Goal: Task Accomplishment & Management: Use online tool/utility

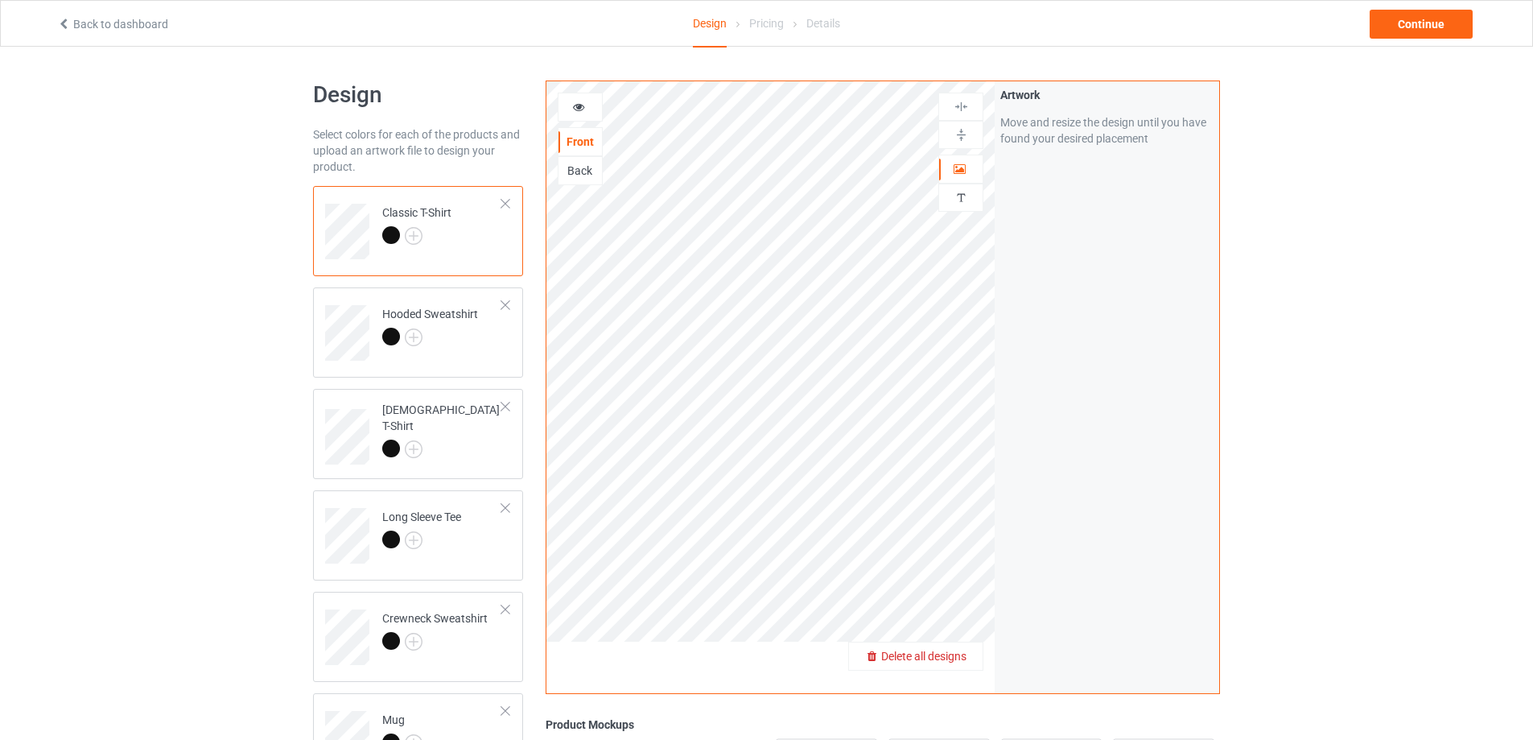
click at [946, 649] on div "Delete all designs" at bounding box center [916, 656] width 134 height 16
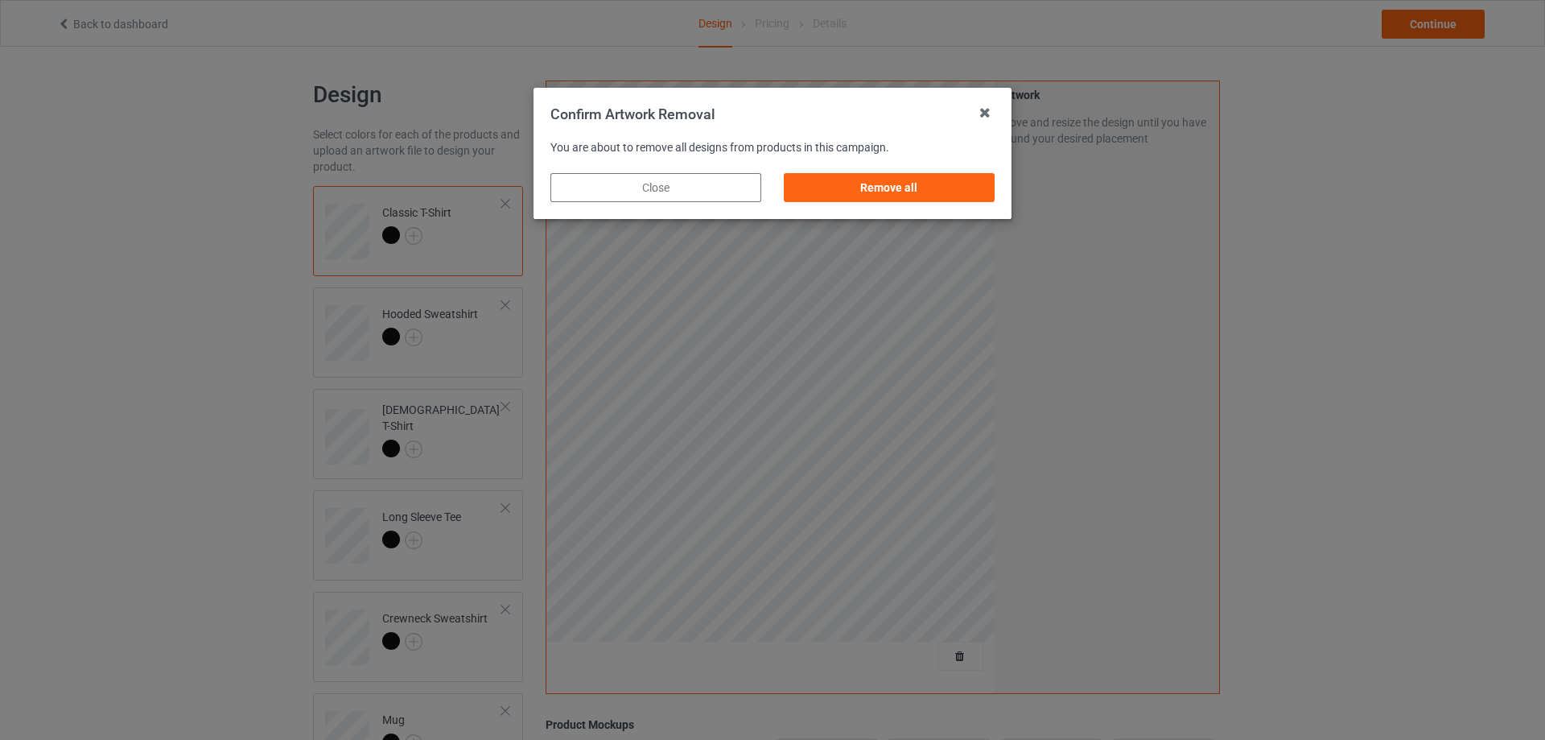
click at [942, 179] on div "Remove all" at bounding box center [889, 187] width 211 height 29
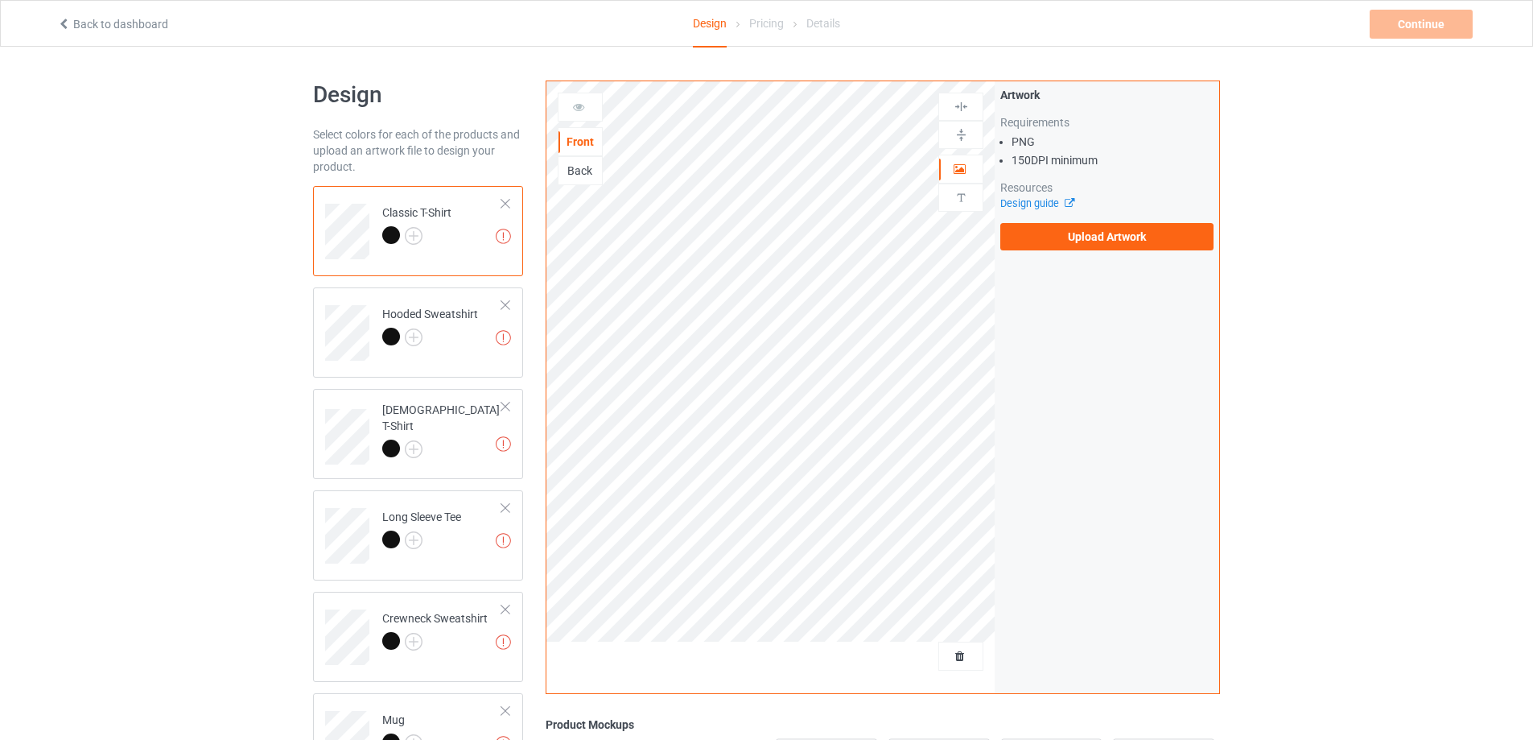
click at [1083, 250] on div "Artwork Requirements PNG 150 DPI minimum Resources Design guide Upload Artwork" at bounding box center [1107, 168] width 225 height 175
click at [1082, 241] on label "Upload Artwork" at bounding box center [1107, 236] width 213 height 27
click at [0, 0] on input "Upload Artwork" at bounding box center [0, 0] width 0 height 0
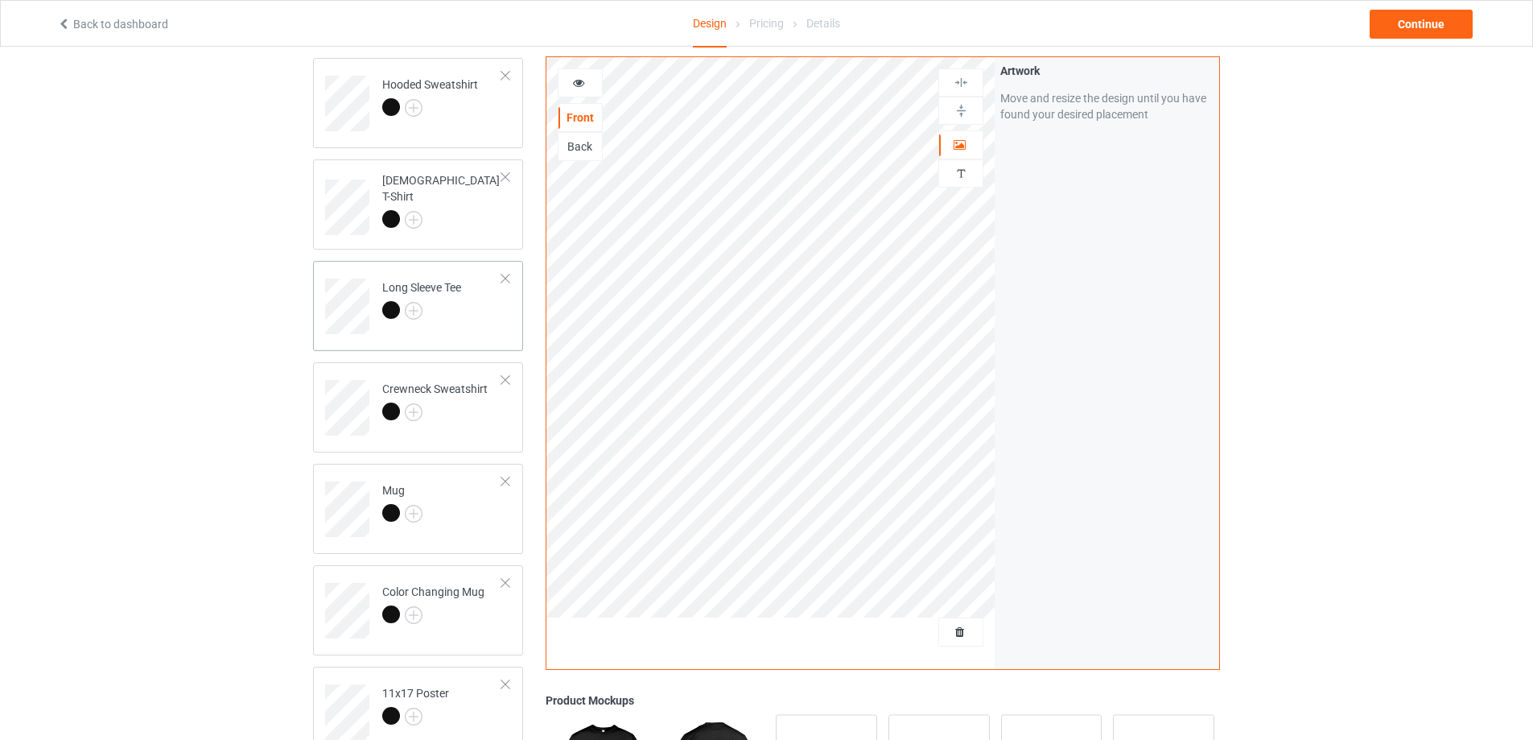
scroll to position [241, 0]
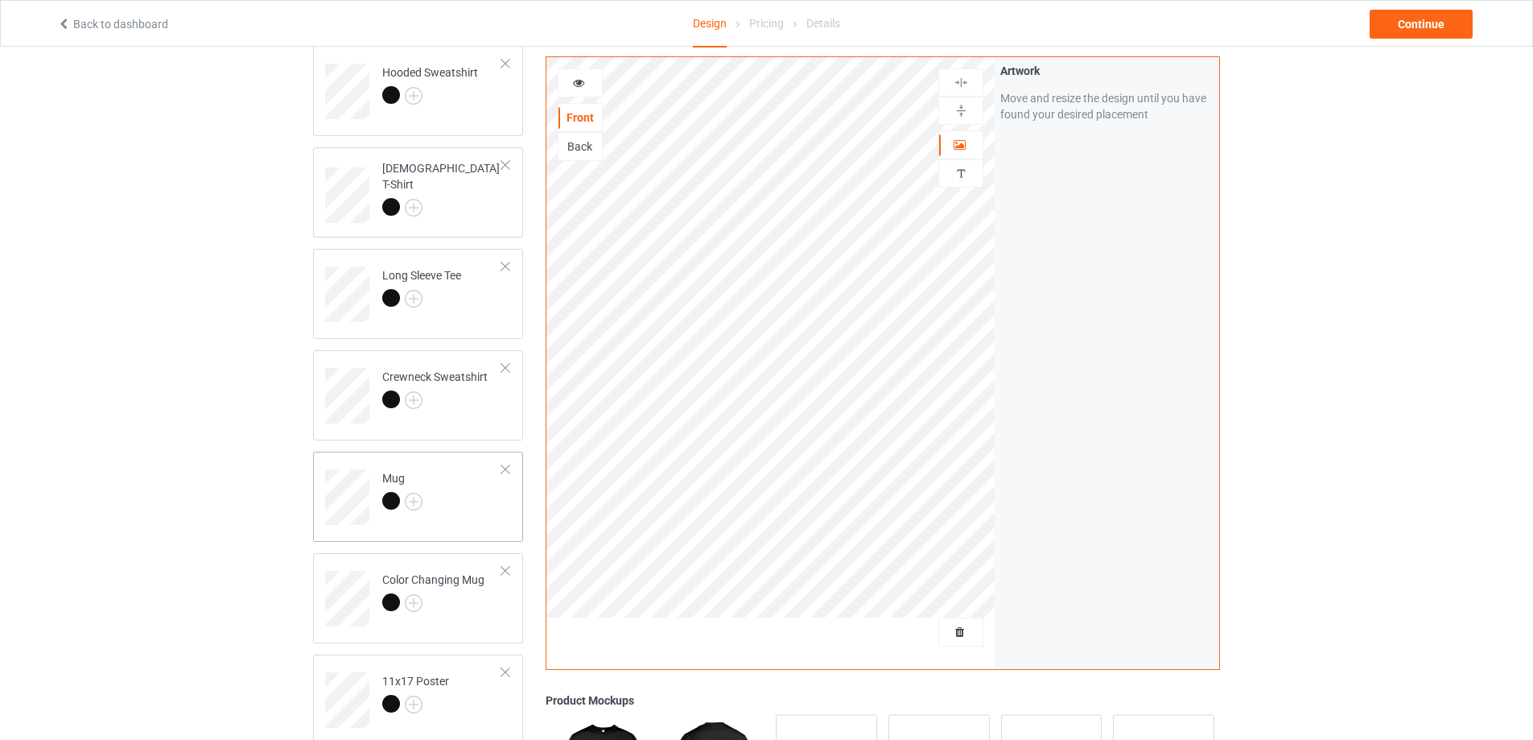
click at [461, 521] on td "Mug" at bounding box center [442, 491] width 138 height 67
click at [959, 119] on div at bounding box center [961, 111] width 45 height 28
click at [958, 118] on div at bounding box center [961, 111] width 45 height 28
click at [958, 117] on img at bounding box center [961, 110] width 15 height 15
drag, startPoint x: 958, startPoint y: 117, endPoint x: 959, endPoint y: 107, distance: 9.7
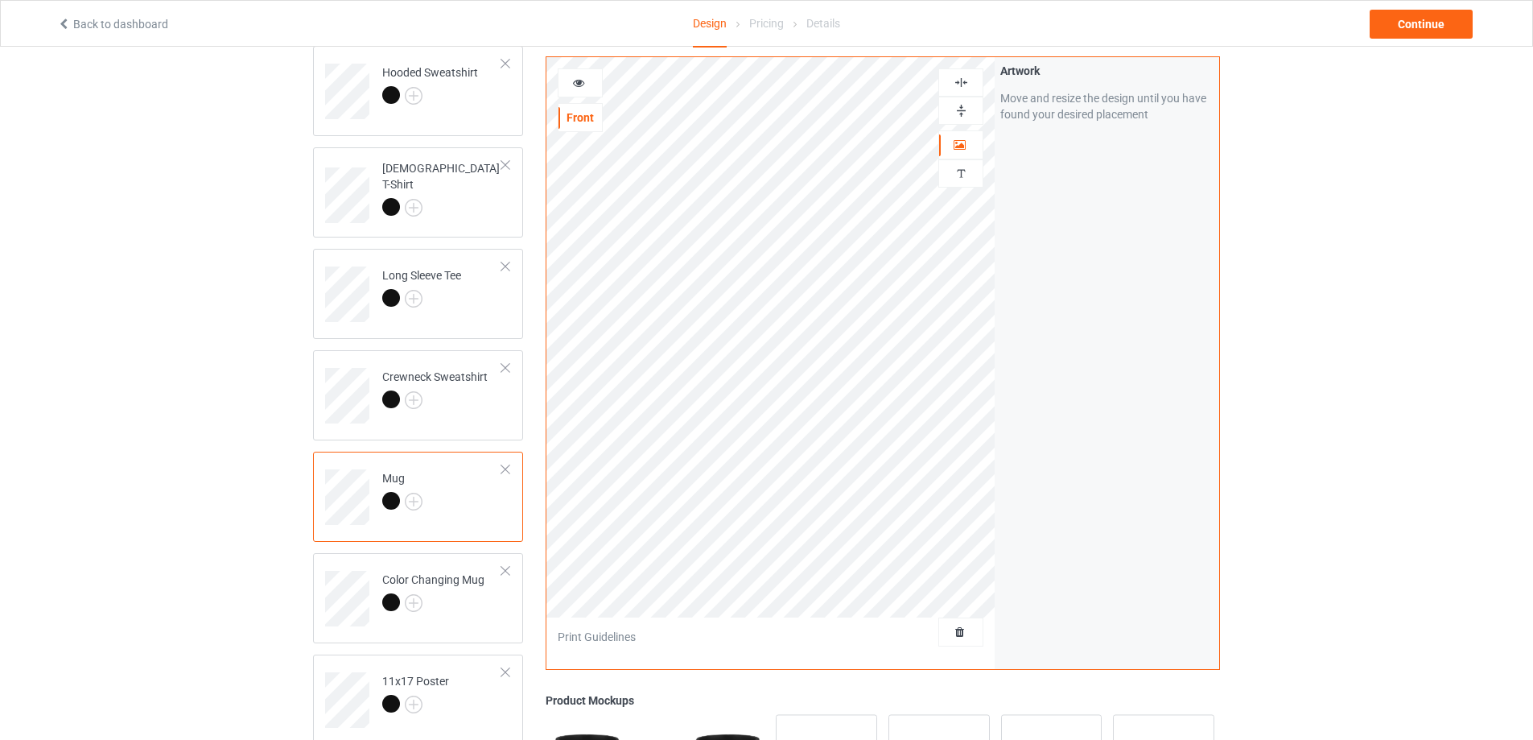
click at [958, 114] on img at bounding box center [961, 110] width 15 height 15
click at [959, 107] on img at bounding box center [961, 110] width 15 height 15
click at [1418, 22] on div "Continue" at bounding box center [1421, 24] width 103 height 29
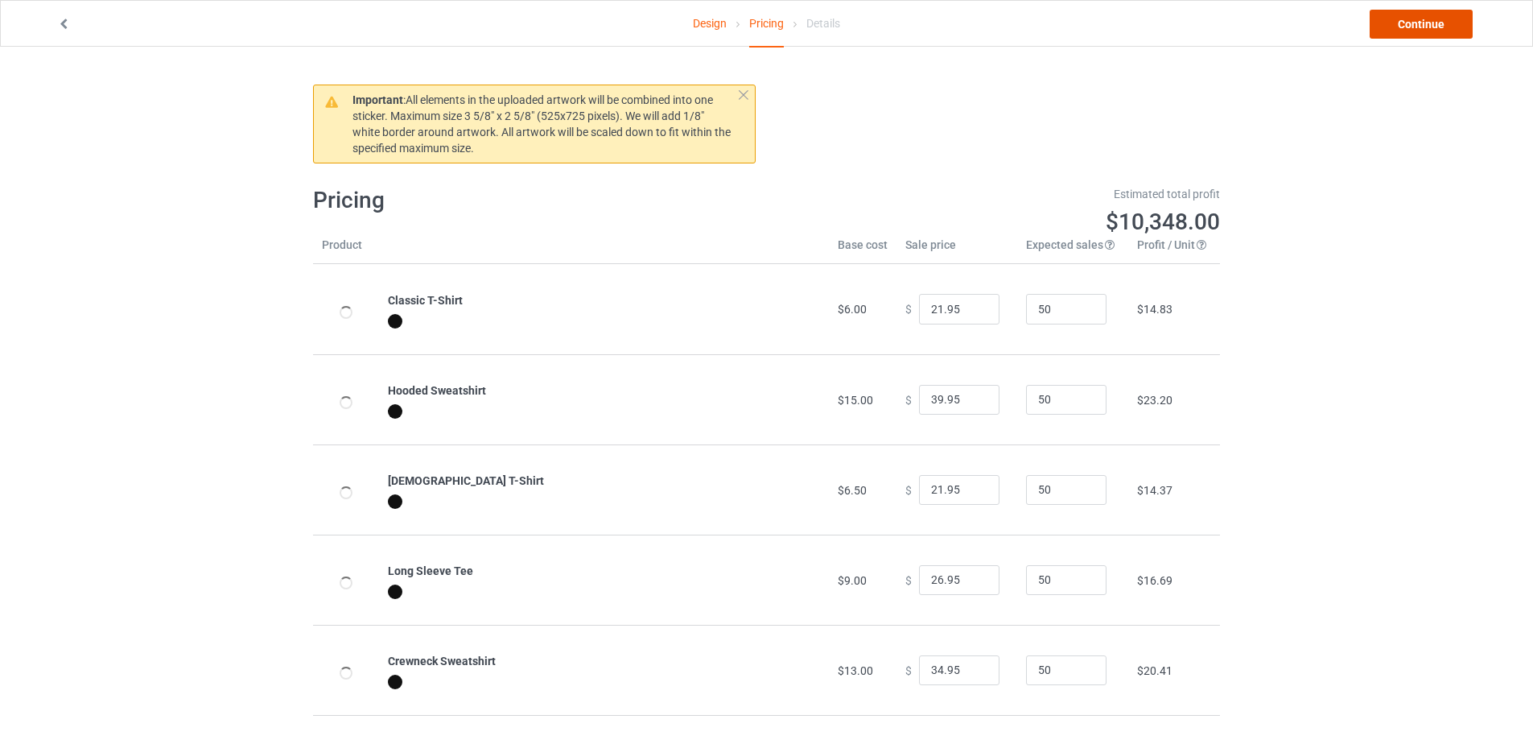
click at [1418, 22] on link "Continue" at bounding box center [1421, 24] width 103 height 29
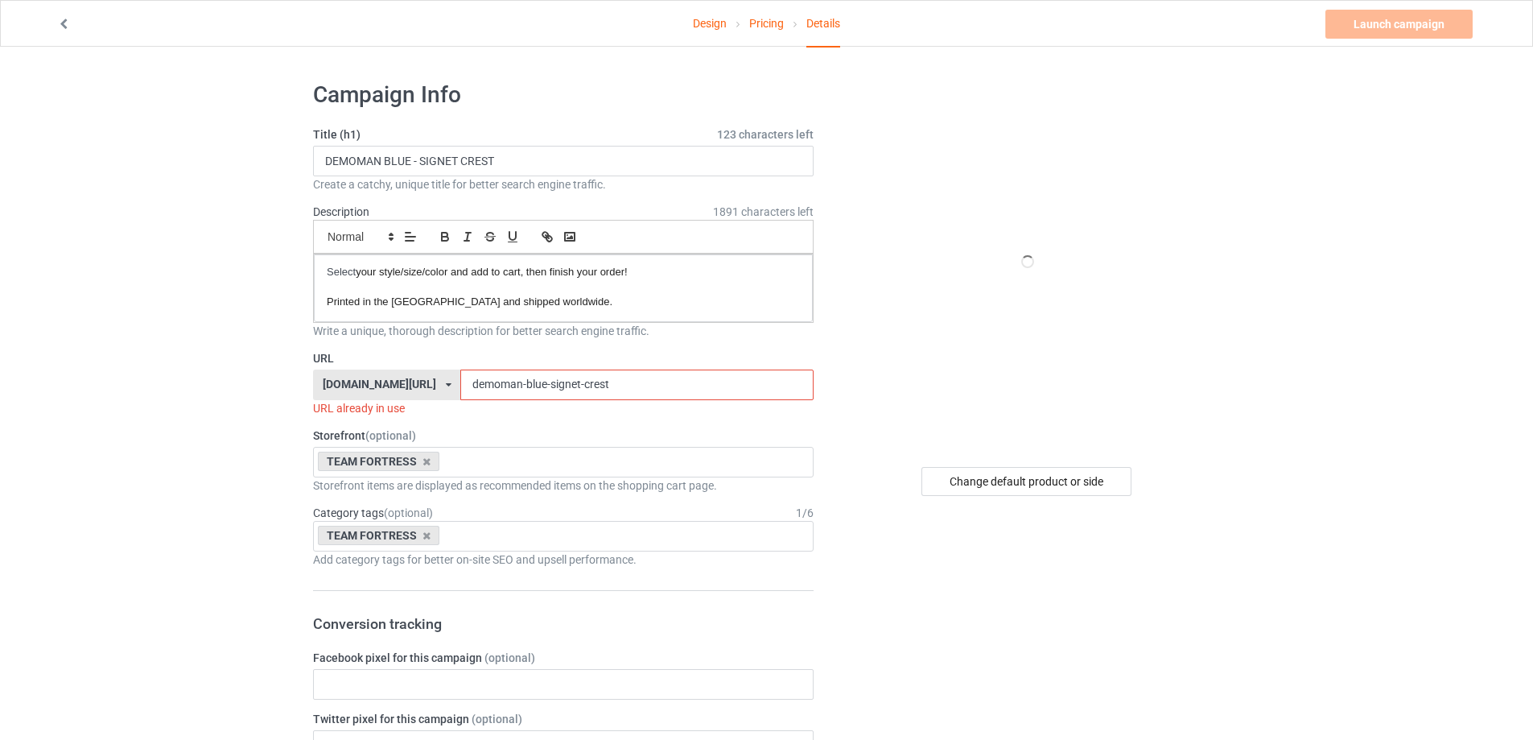
drag, startPoint x: 529, startPoint y: 382, endPoint x: 869, endPoint y: 383, distance: 340.5
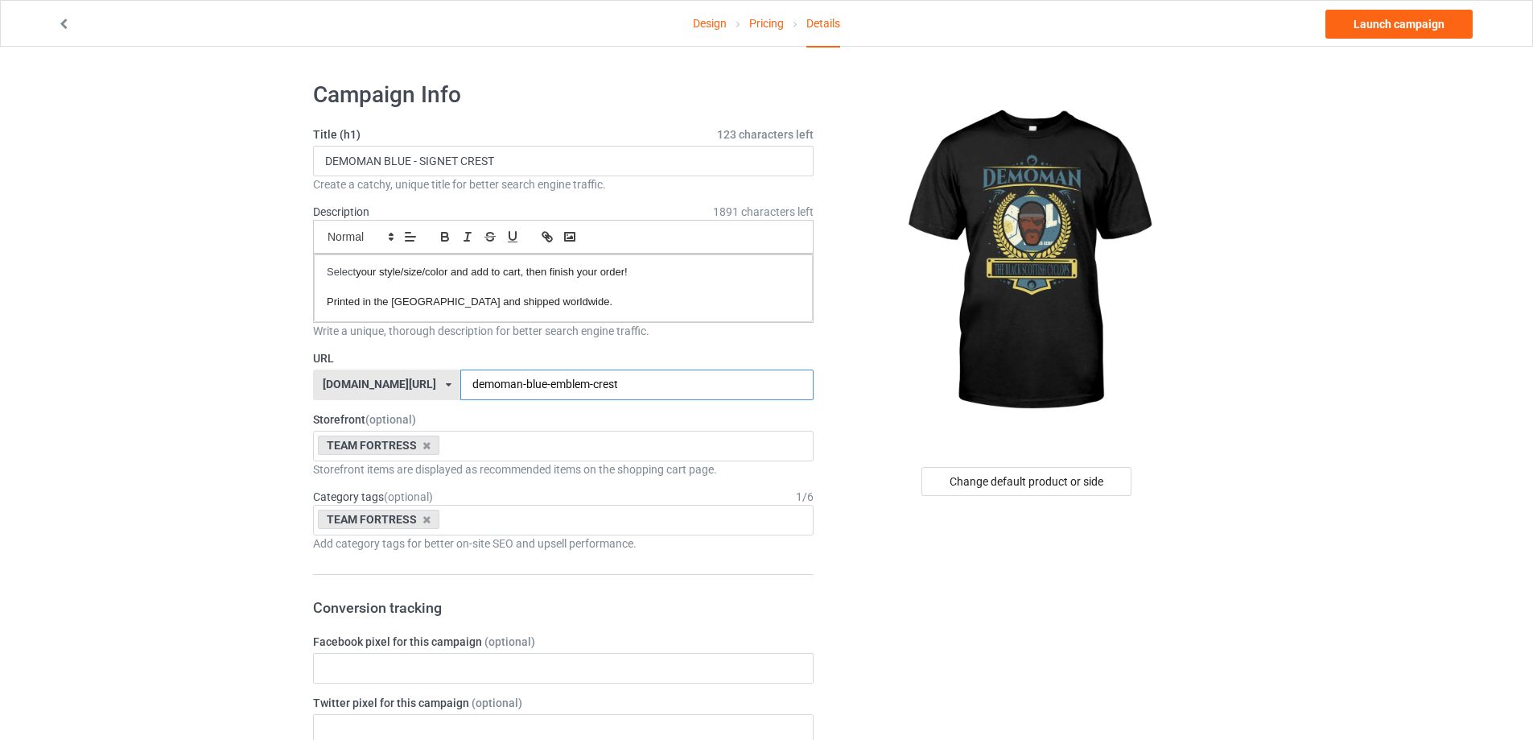
type input "demoman-blue-emblem-crest"
drag, startPoint x: 547, startPoint y: 163, endPoint x: 0, endPoint y: 194, distance: 548.2
paste input "EMBLEM"
type input "DEMOMAN BLUE - EMBLEM CREST"
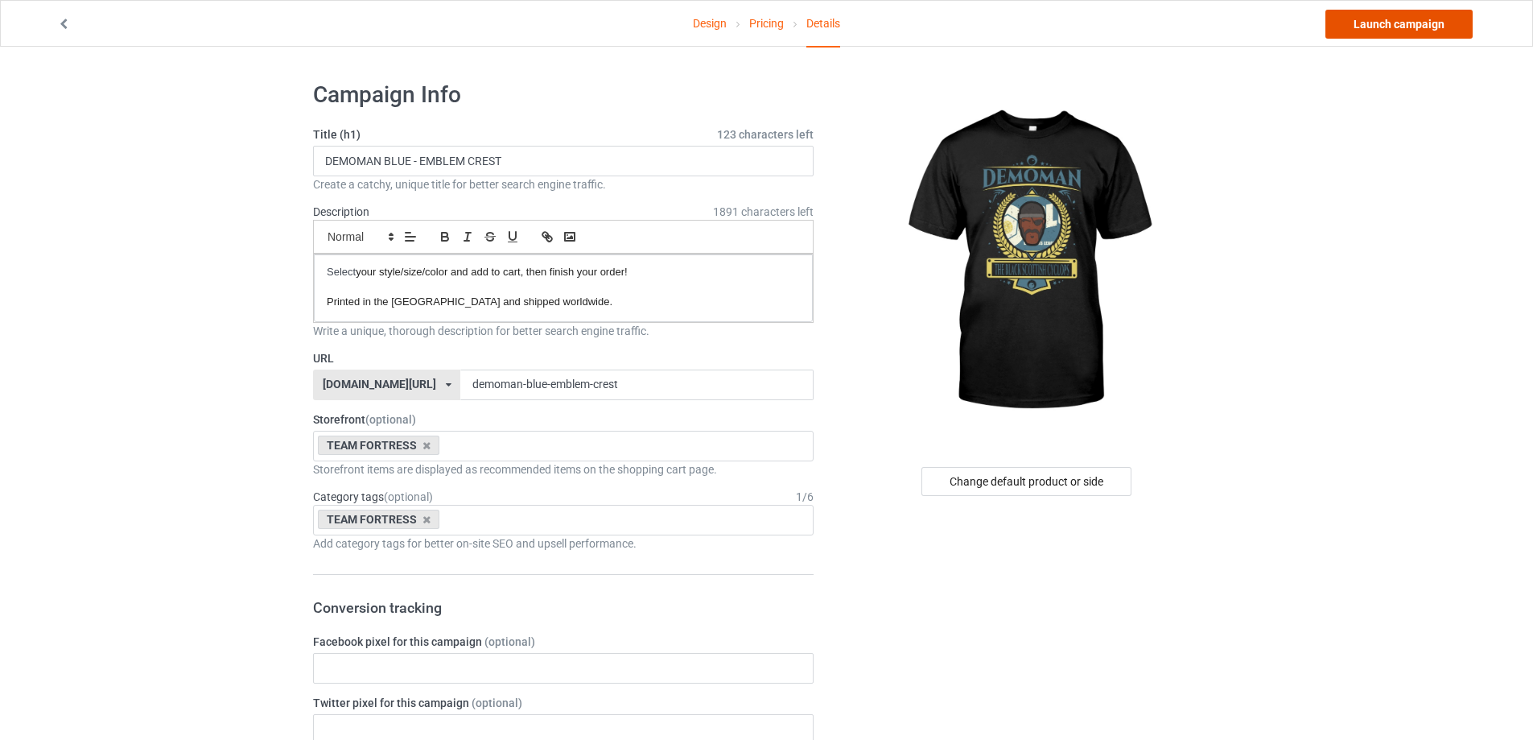
click at [1377, 23] on link "Launch campaign" at bounding box center [1399, 24] width 147 height 29
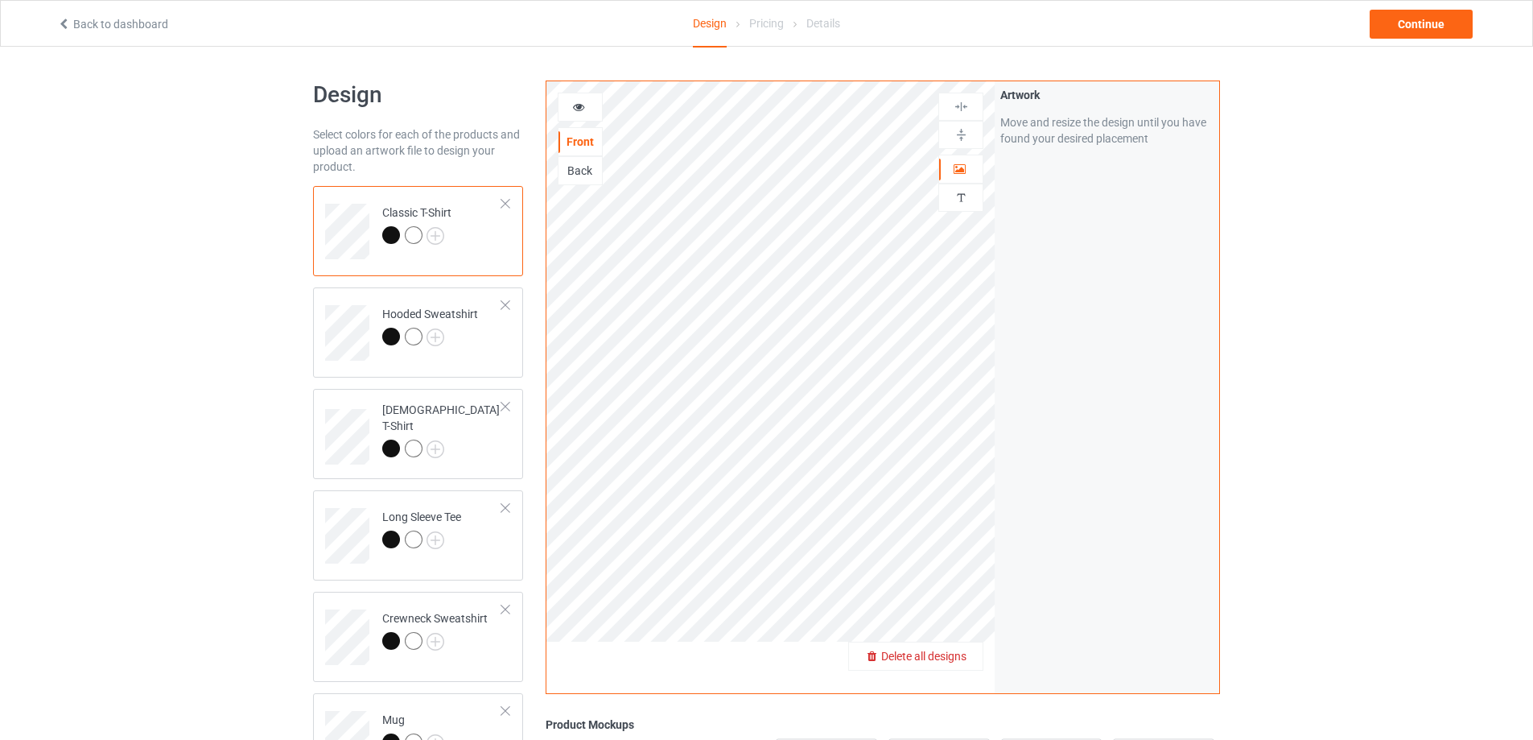
click at [958, 650] on span "Delete all designs" at bounding box center [923, 656] width 85 height 13
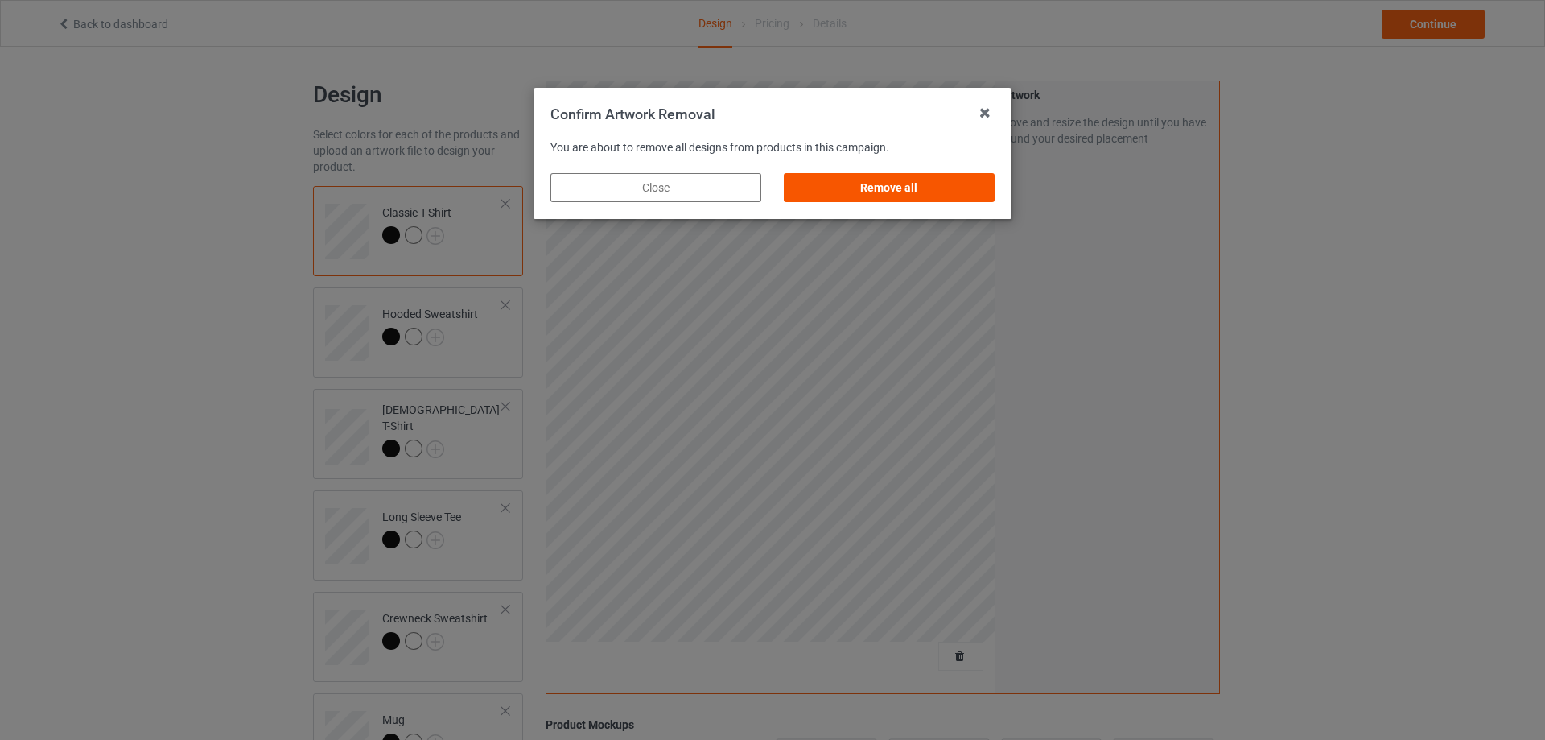
click at [949, 184] on div "Remove all" at bounding box center [889, 187] width 211 height 29
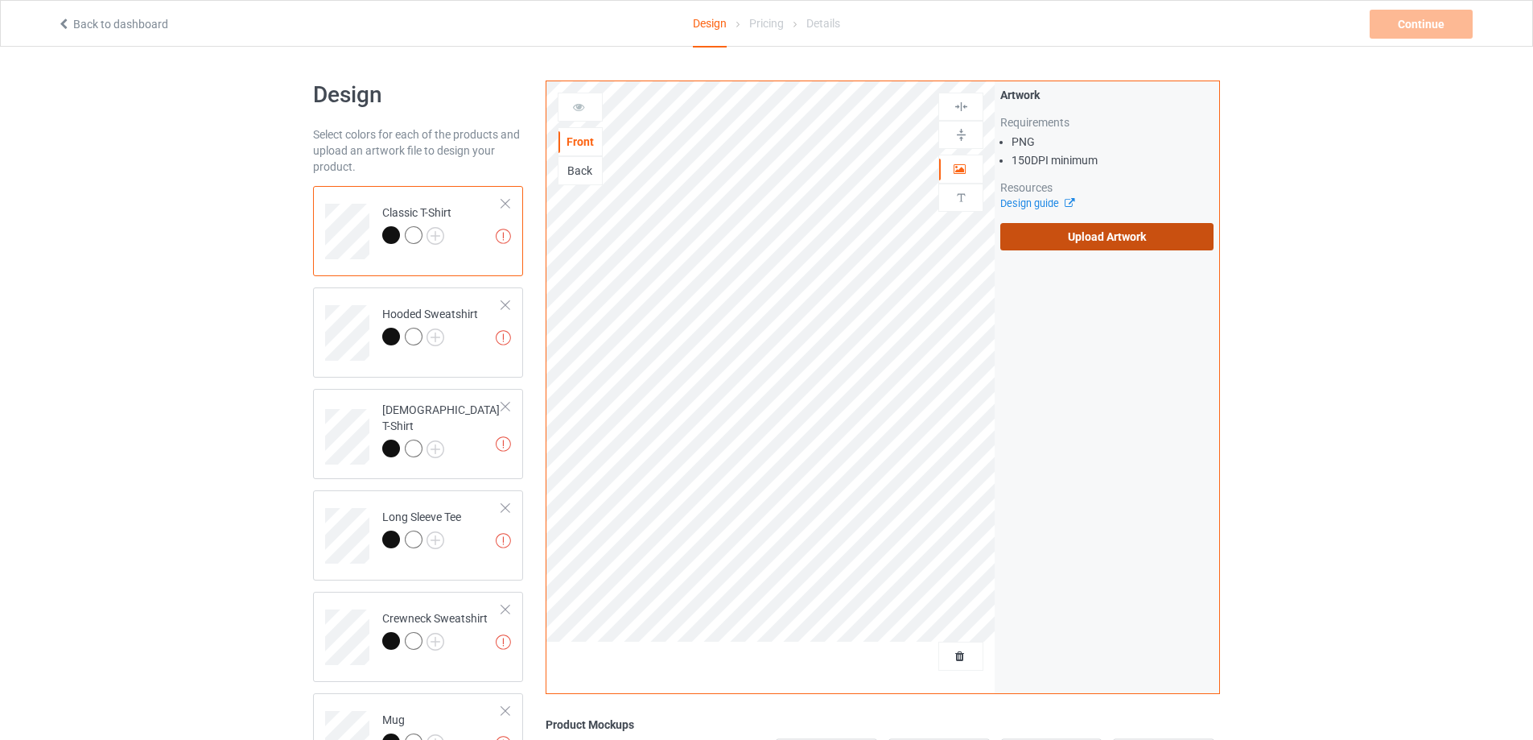
click at [1104, 237] on label "Upload Artwork" at bounding box center [1107, 236] width 213 height 27
click at [0, 0] on input "Upload Artwork" at bounding box center [0, 0] width 0 height 0
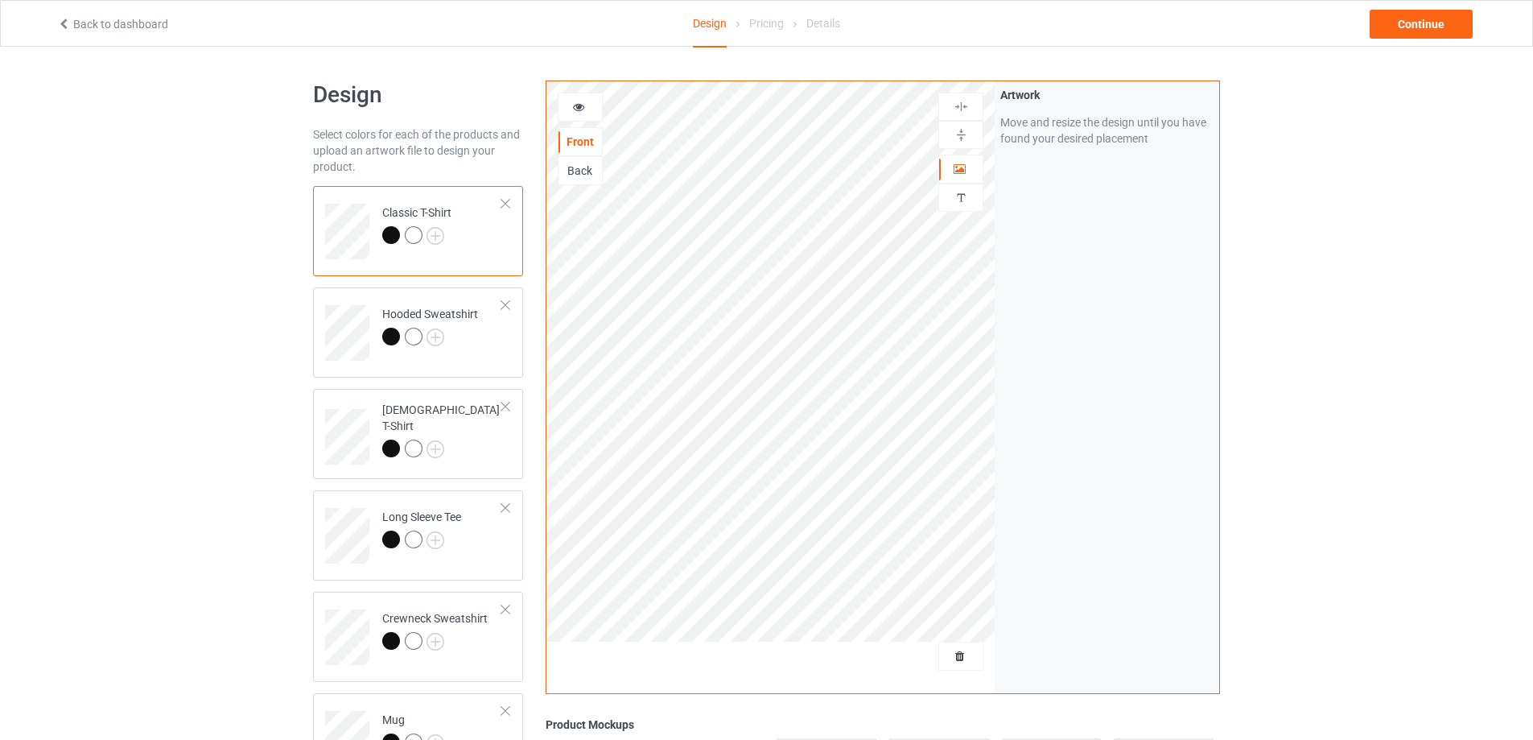
scroll to position [241, 0]
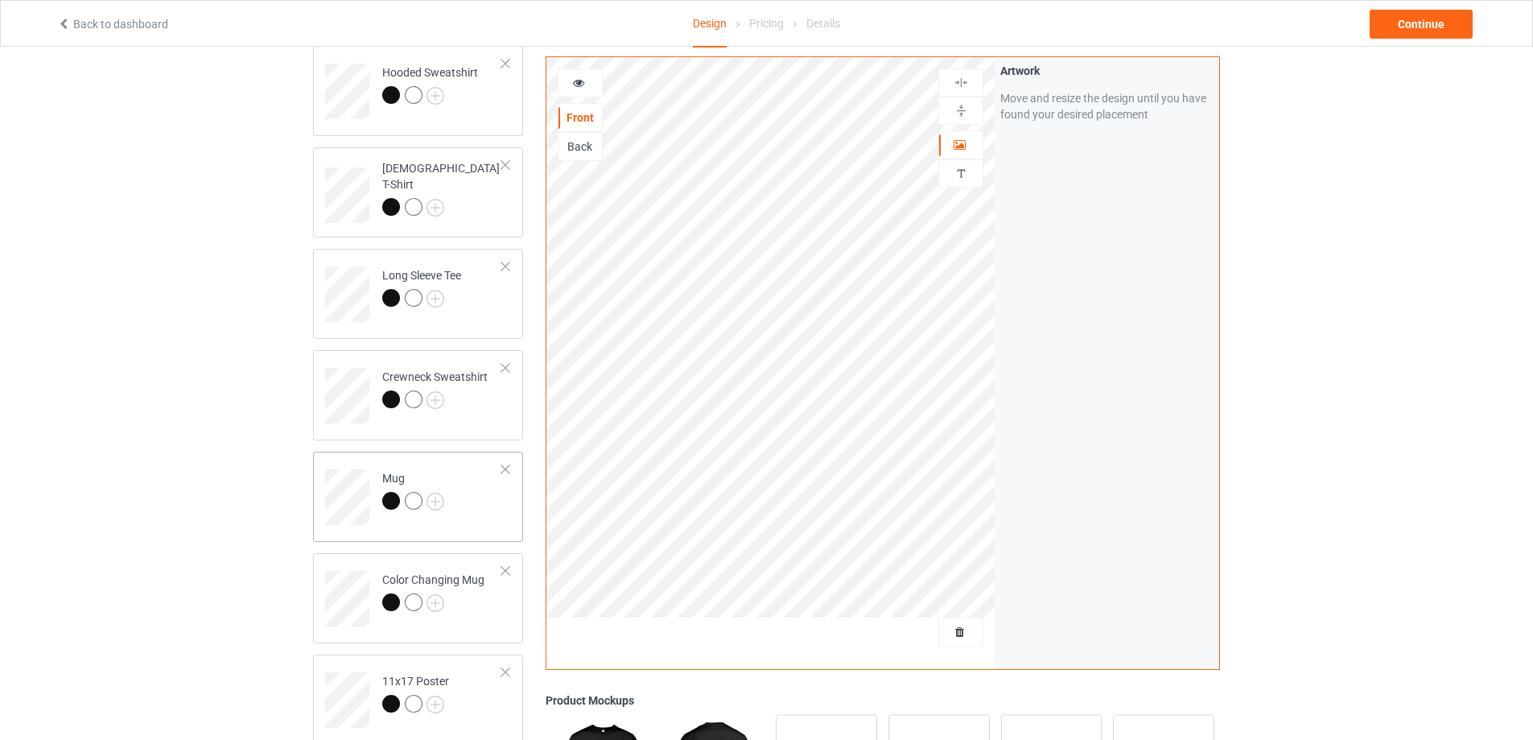
click at [501, 519] on td "Mug" at bounding box center [442, 491] width 138 height 67
click at [961, 105] on img at bounding box center [961, 110] width 15 height 15
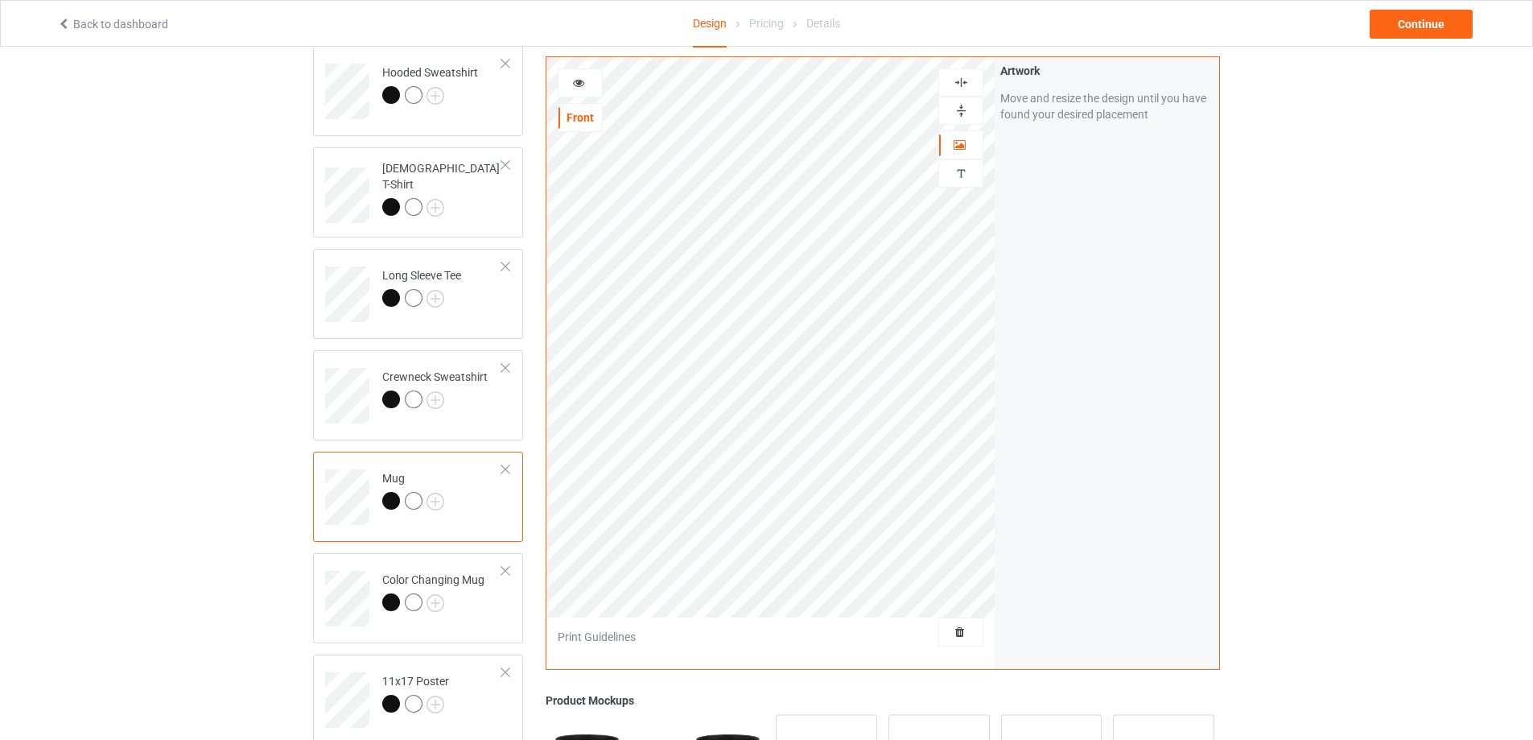
click at [961, 105] on img at bounding box center [961, 110] width 15 height 15
click at [1423, 27] on div "Continue" at bounding box center [1421, 24] width 103 height 29
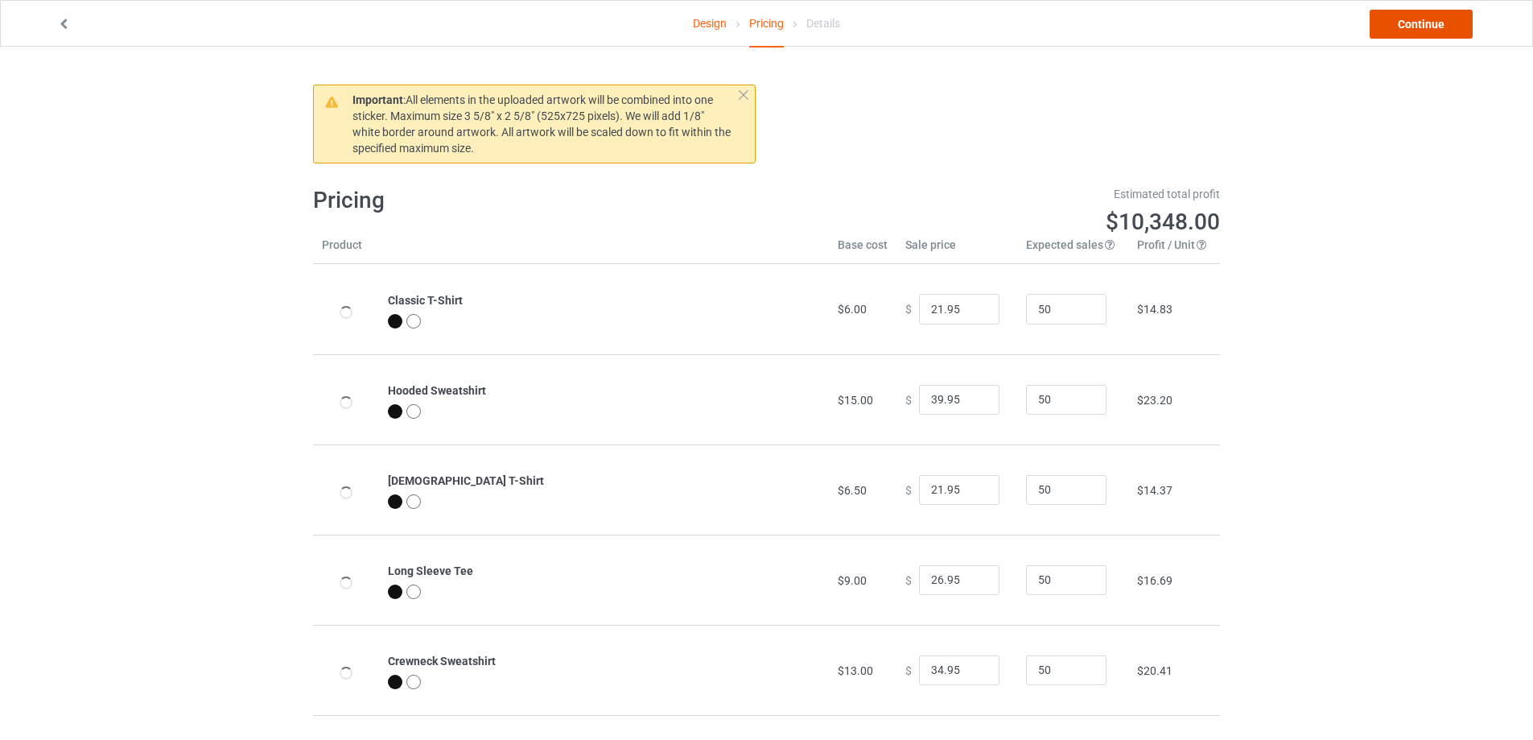
click at [1423, 27] on link "Continue" at bounding box center [1421, 24] width 103 height 29
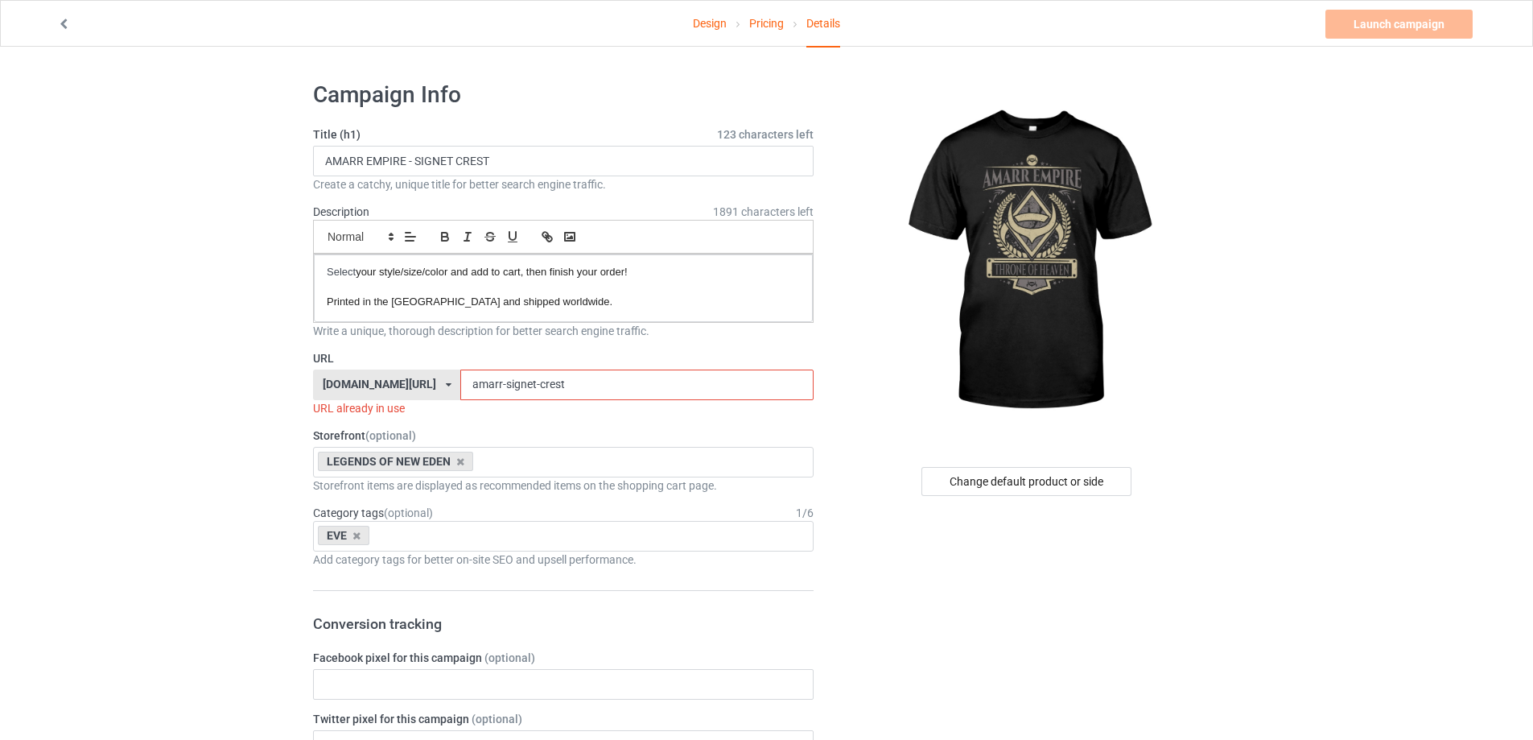
drag, startPoint x: 479, startPoint y: 383, endPoint x: 669, endPoint y: 401, distance: 190.8
click at [670, 401] on div "URL absoluttees.com/ absoluttees.com/ escandesigns.com/ teechip.com/ 5a540237ca…" at bounding box center [563, 383] width 501 height 66
paste input "emblem"
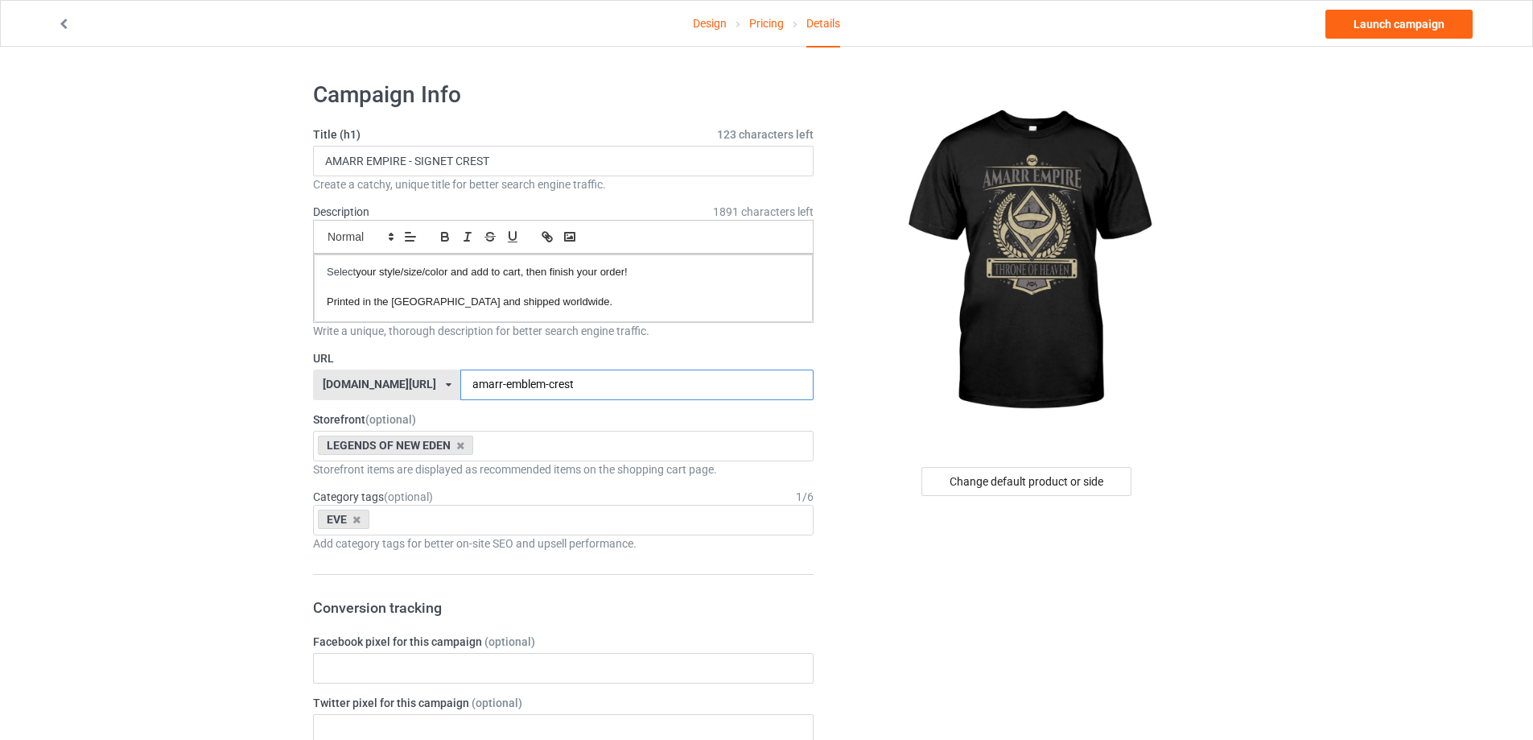
type input "amarr-emblem-crest"
drag, startPoint x: 404, startPoint y: 156, endPoint x: 616, endPoint y: 171, distance: 212.2
click at [693, 171] on input "AMARR EMPIRE - SIGNET CREST" at bounding box center [563, 161] width 501 height 31
paste input "EMBLEM"
type input "AMARR EMPIRE - EMBLEM CREST"
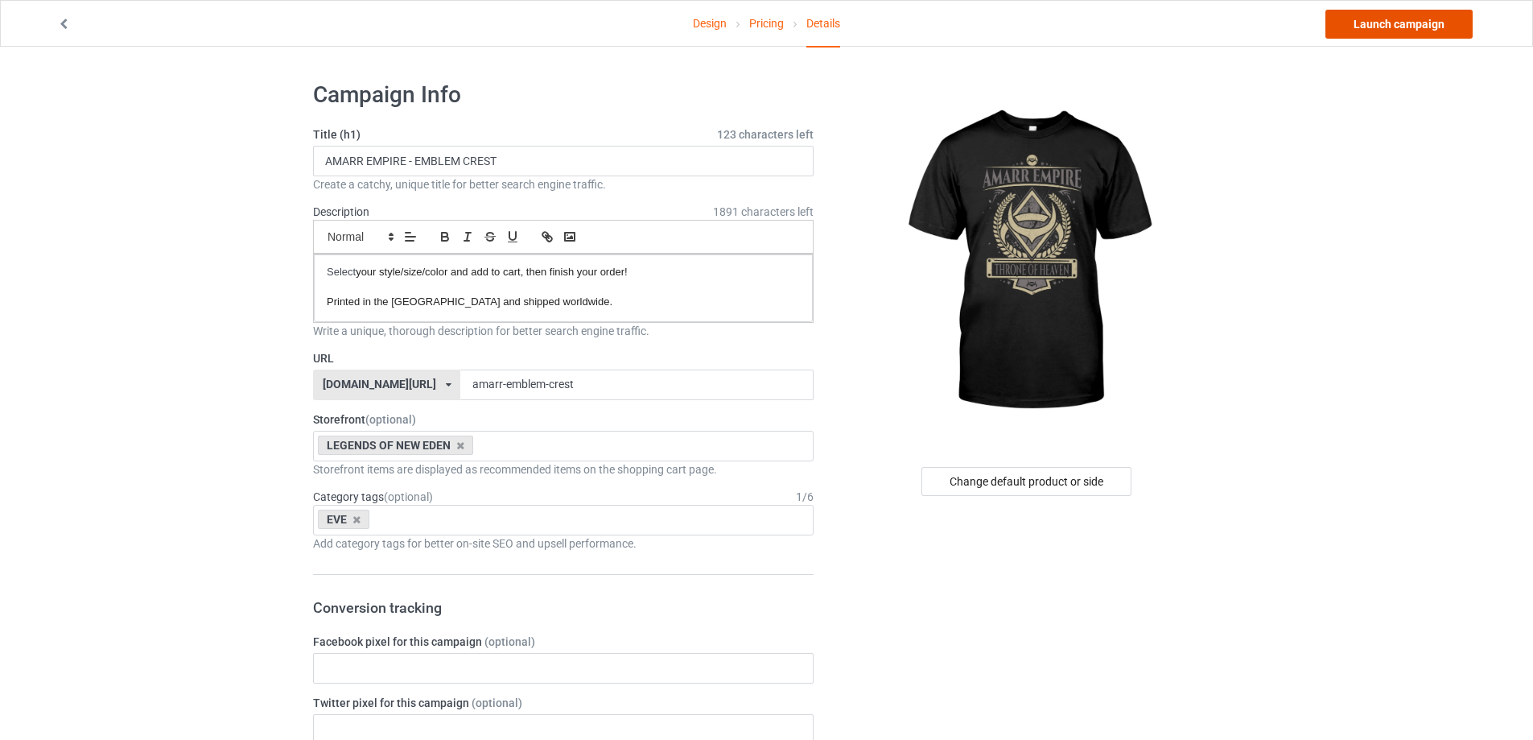
click at [1418, 29] on link "Launch campaign" at bounding box center [1399, 24] width 147 height 29
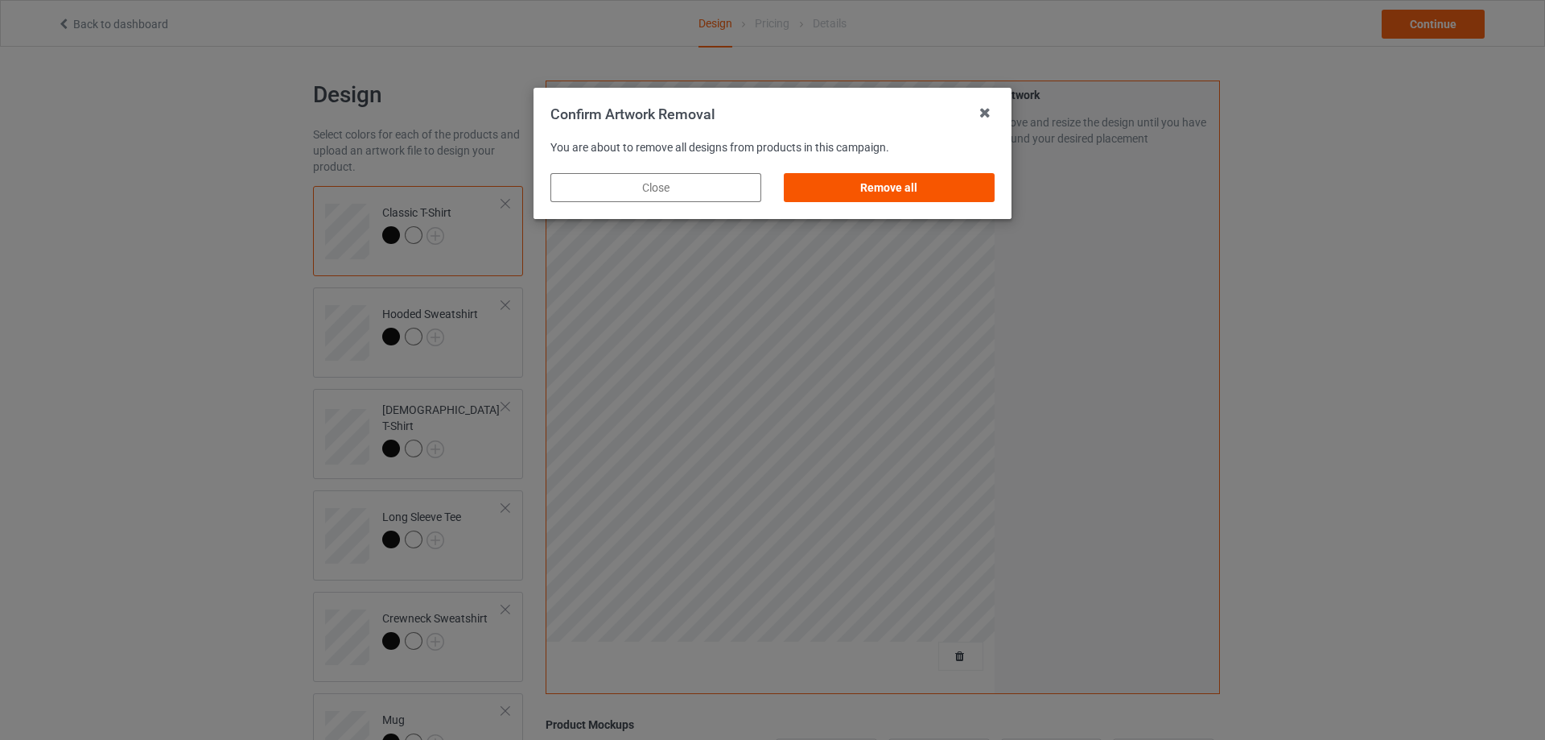
click at [945, 178] on div "Remove all" at bounding box center [889, 187] width 211 height 29
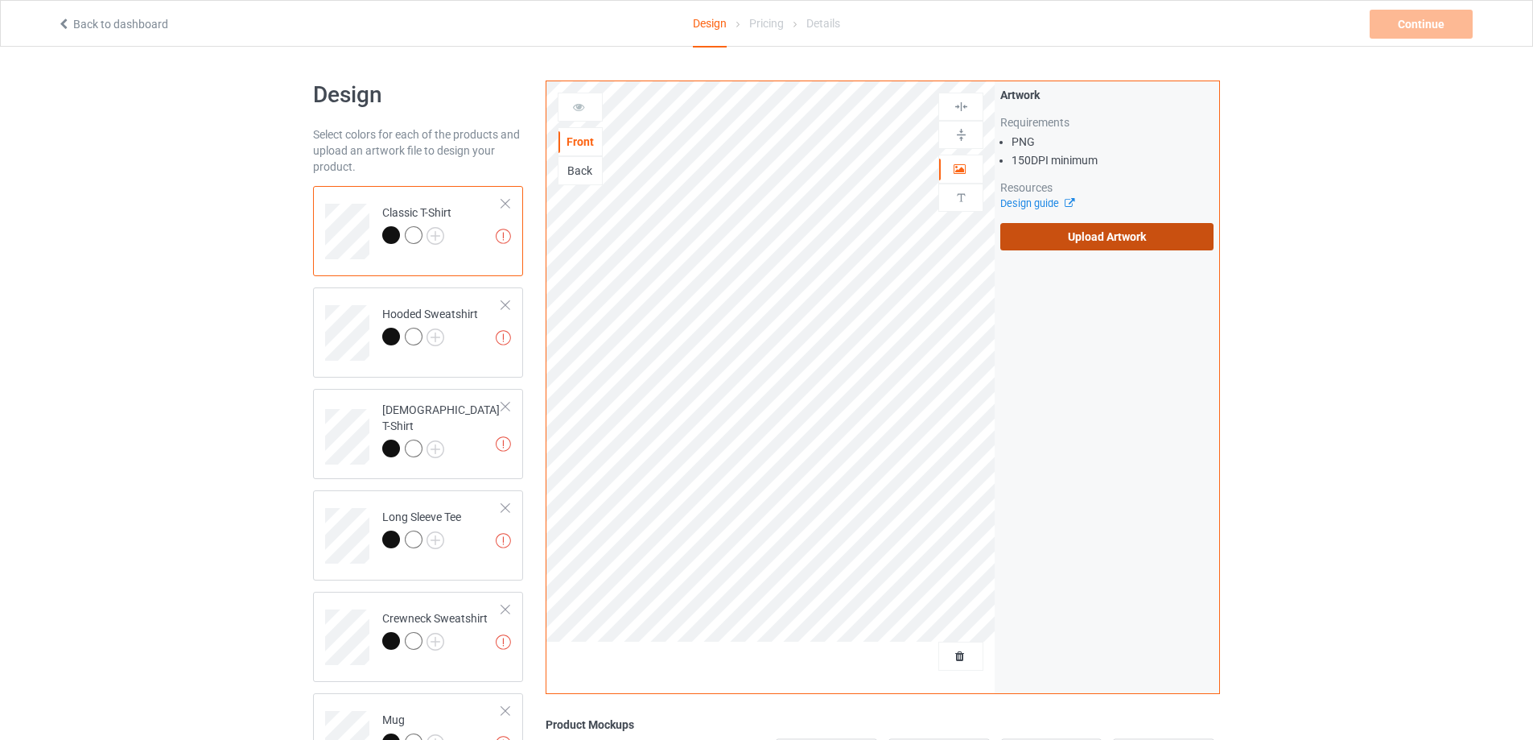
click at [1126, 238] on label "Upload Artwork" at bounding box center [1107, 236] width 213 height 27
click at [0, 0] on input "Upload Artwork" at bounding box center [0, 0] width 0 height 0
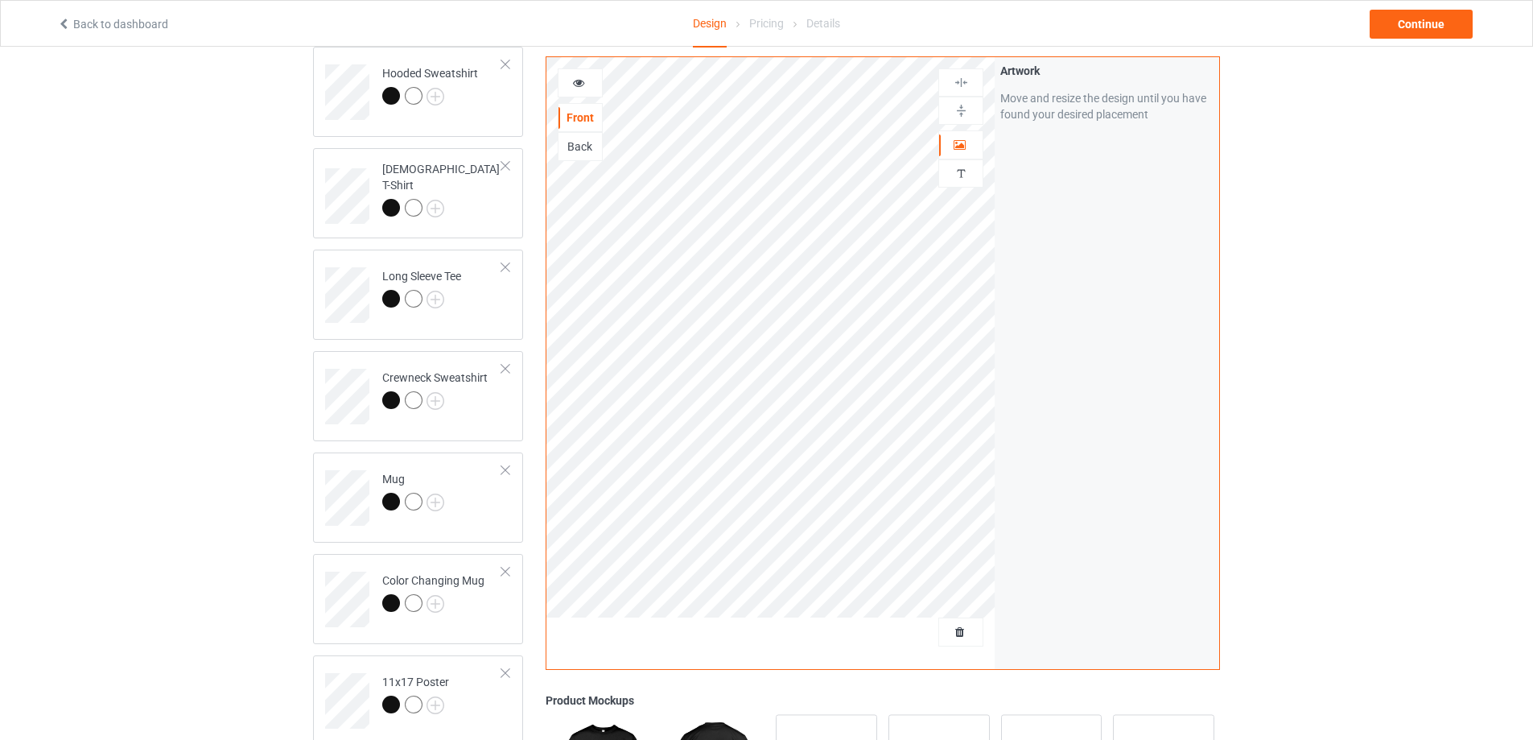
scroll to position [241, 0]
click at [490, 520] on td "Mug" at bounding box center [442, 491] width 138 height 67
click at [963, 109] on img at bounding box center [961, 110] width 15 height 15
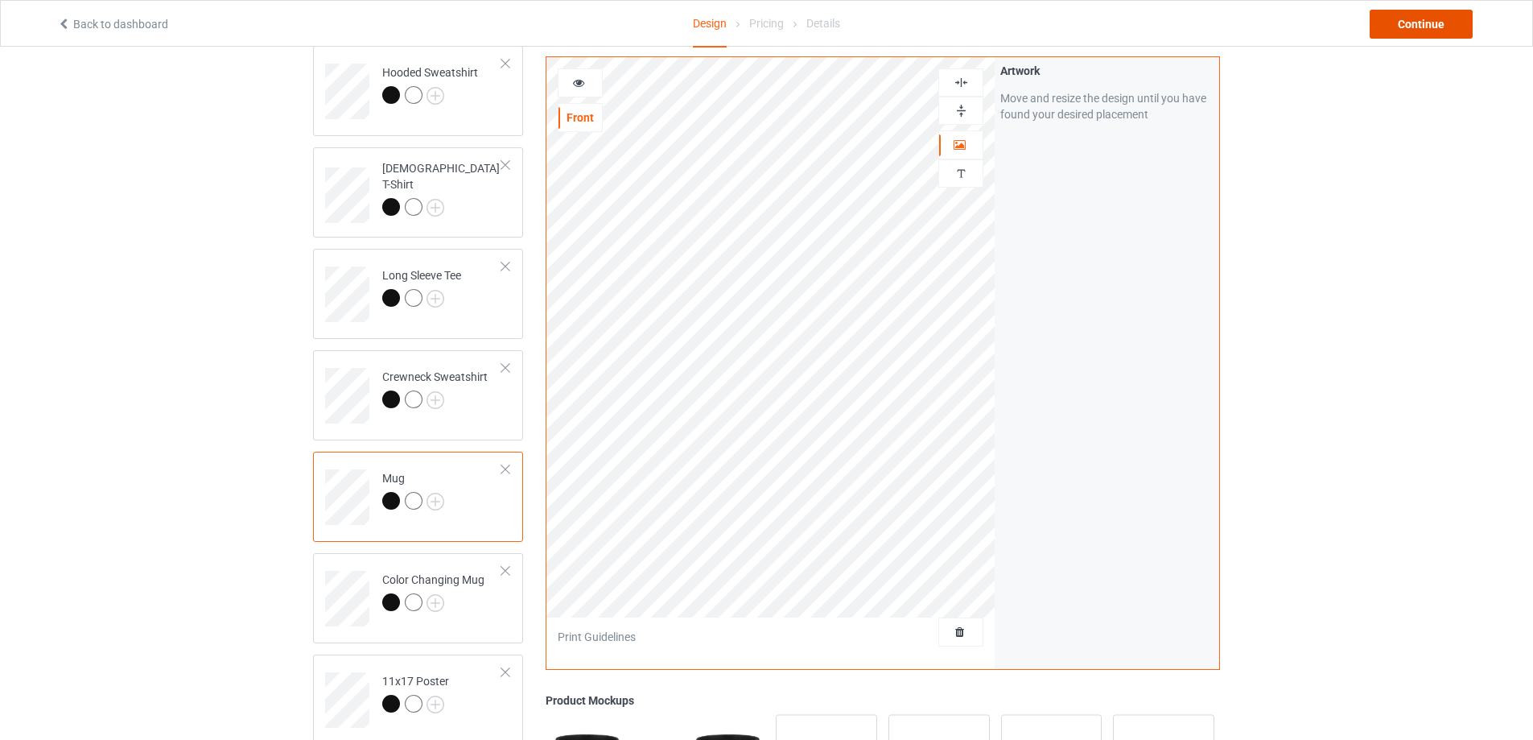
click at [1426, 22] on div "Continue" at bounding box center [1421, 24] width 103 height 29
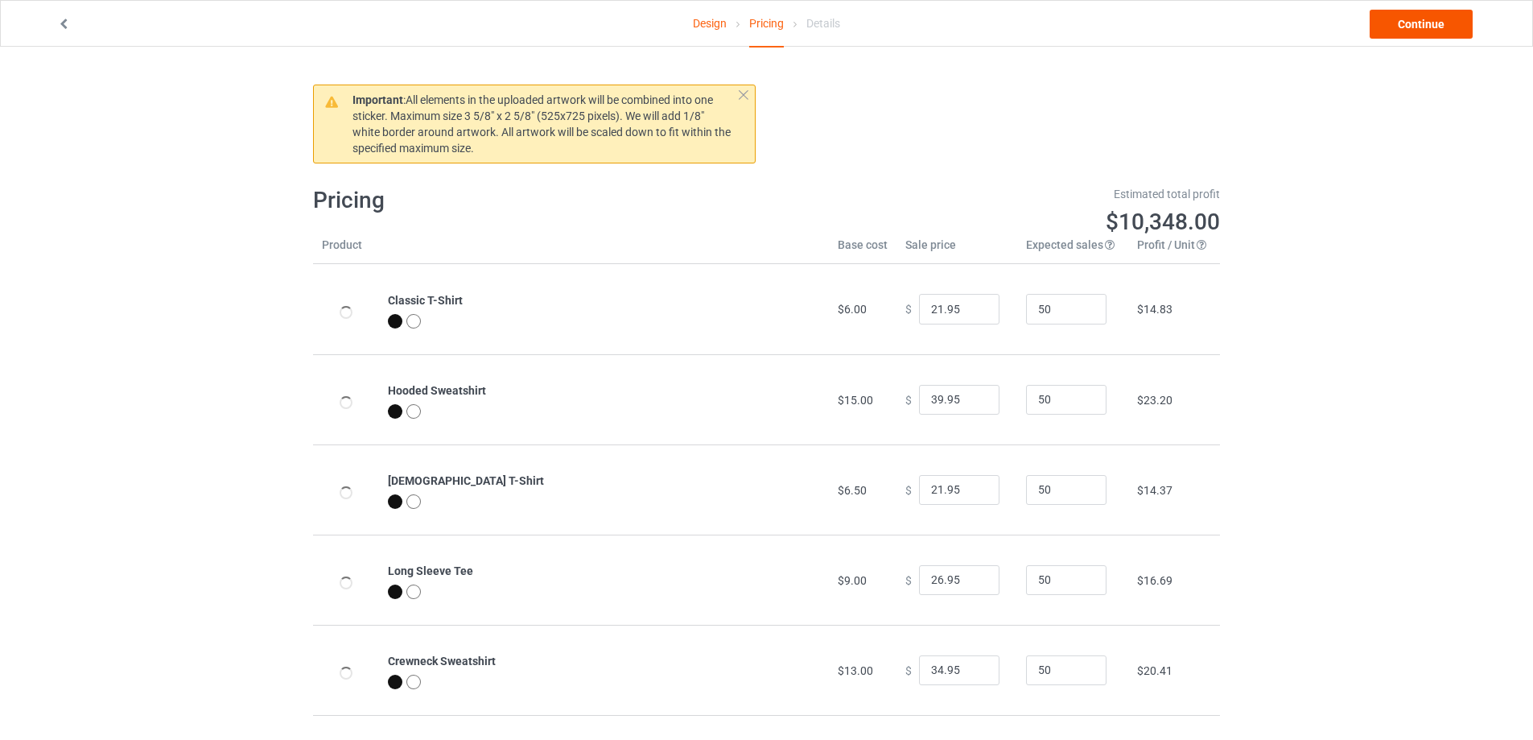
click at [1426, 22] on link "Continue" at bounding box center [1421, 24] width 103 height 29
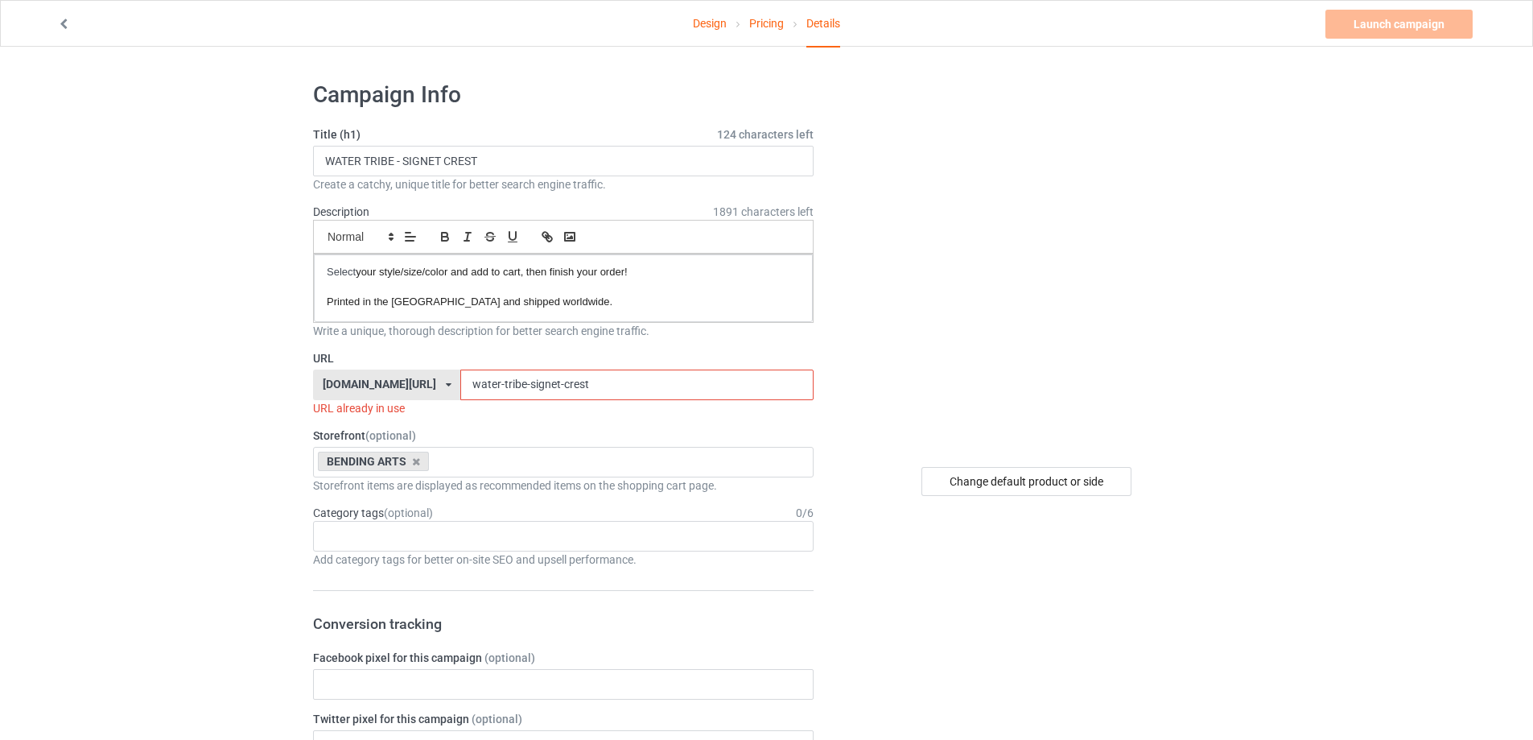
click at [707, 23] on link "Design" at bounding box center [710, 23] width 34 height 45
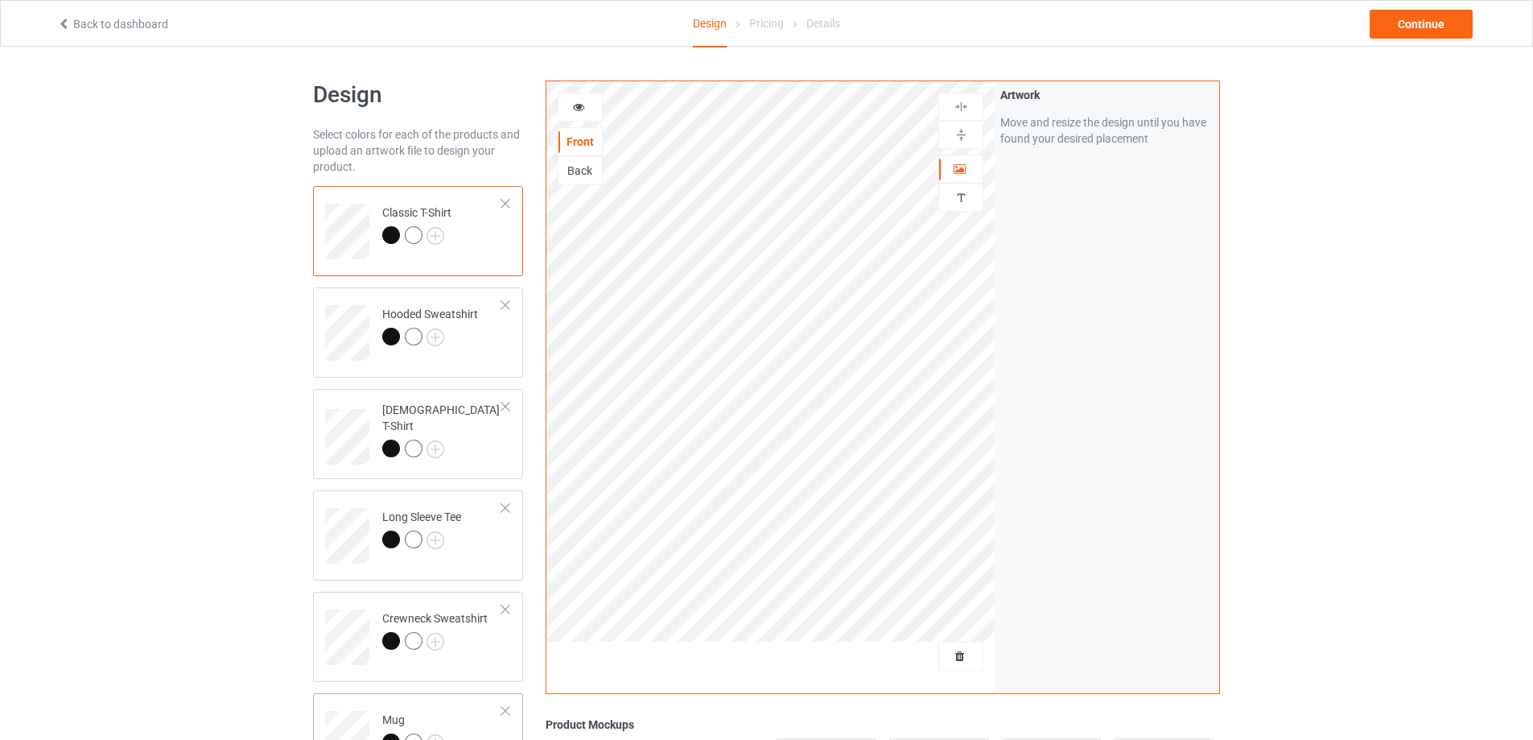
click at [450, 706] on td "Mug" at bounding box center [442, 732] width 138 height 67
click at [968, 130] on img at bounding box center [961, 134] width 15 height 15
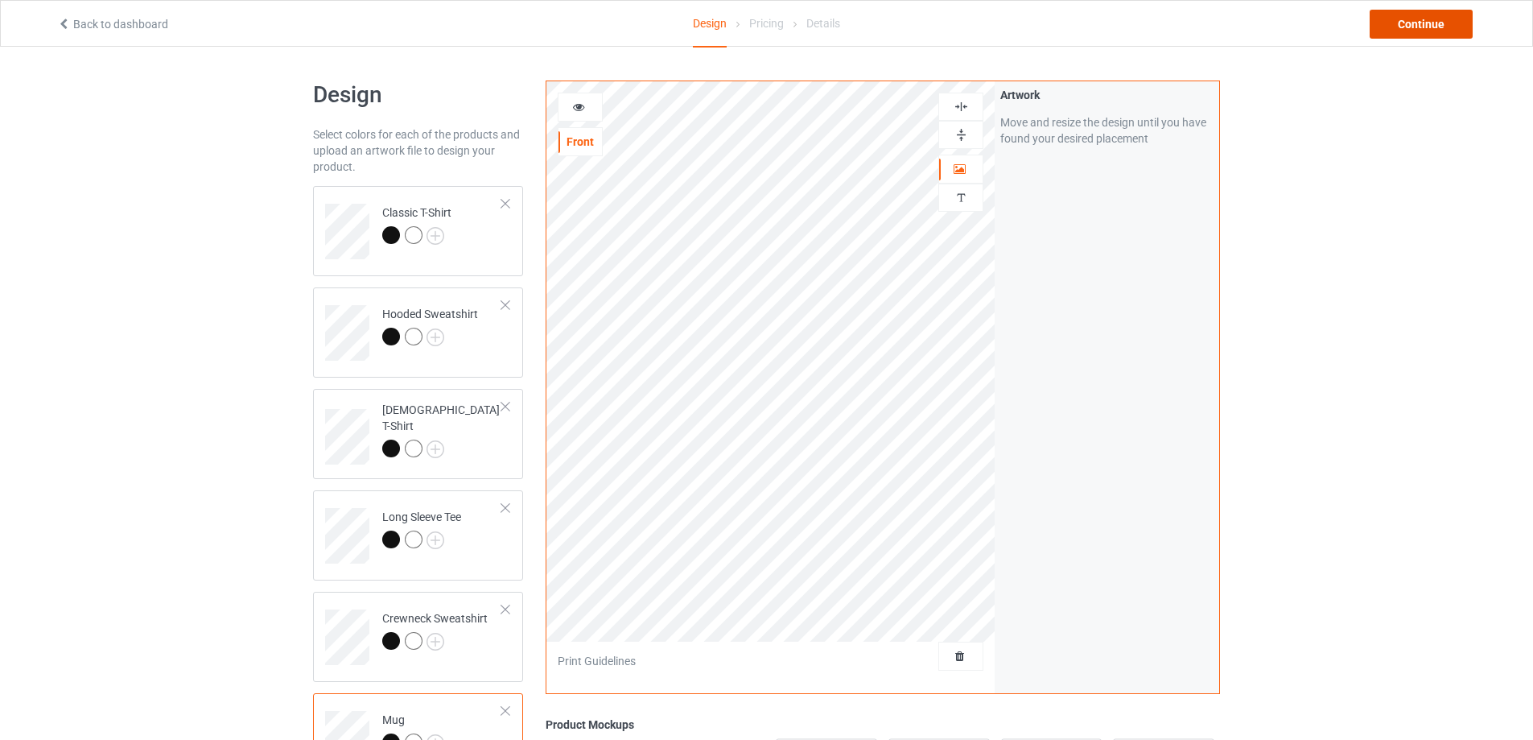
click at [1417, 23] on div "Continue" at bounding box center [1421, 24] width 103 height 29
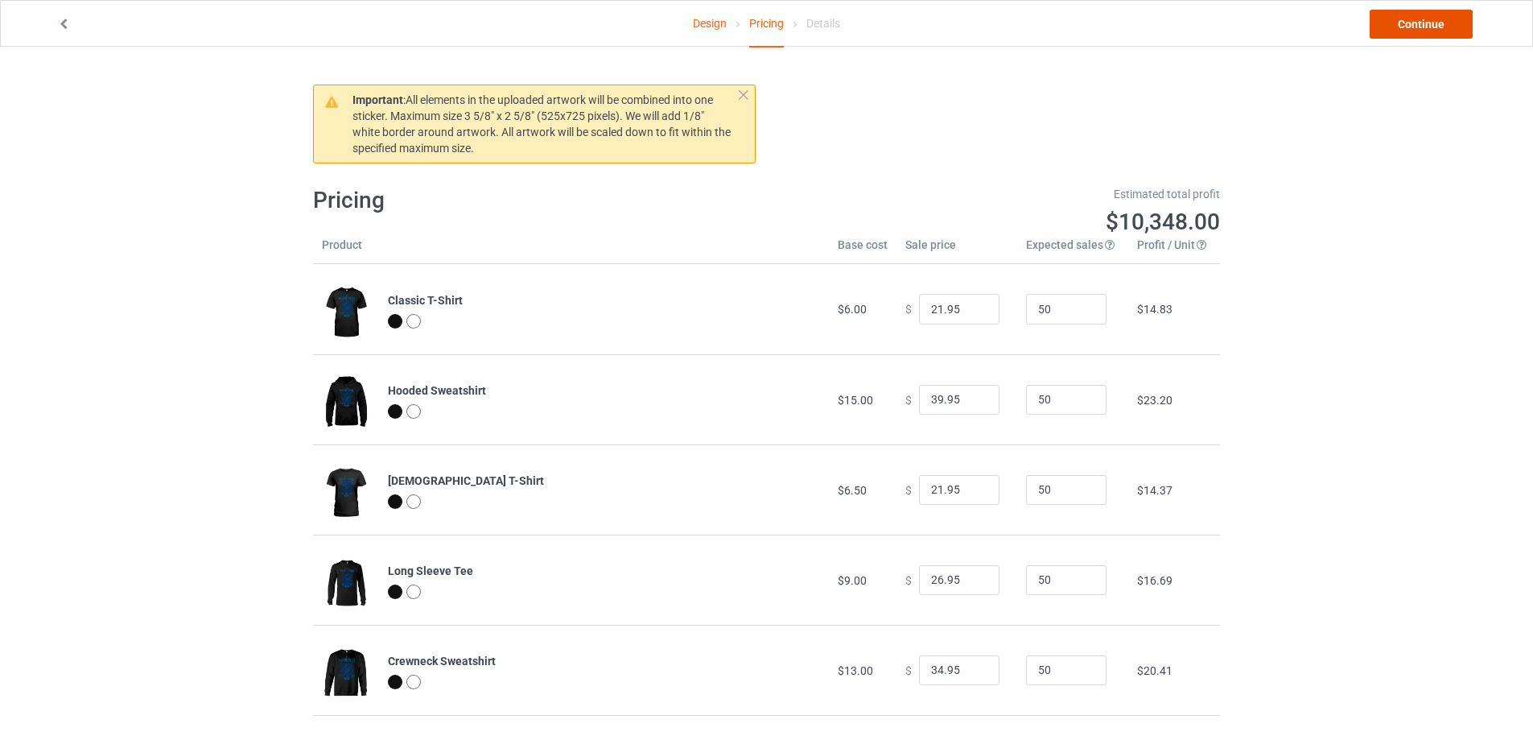
click at [1417, 23] on link "Continue" at bounding box center [1421, 24] width 103 height 29
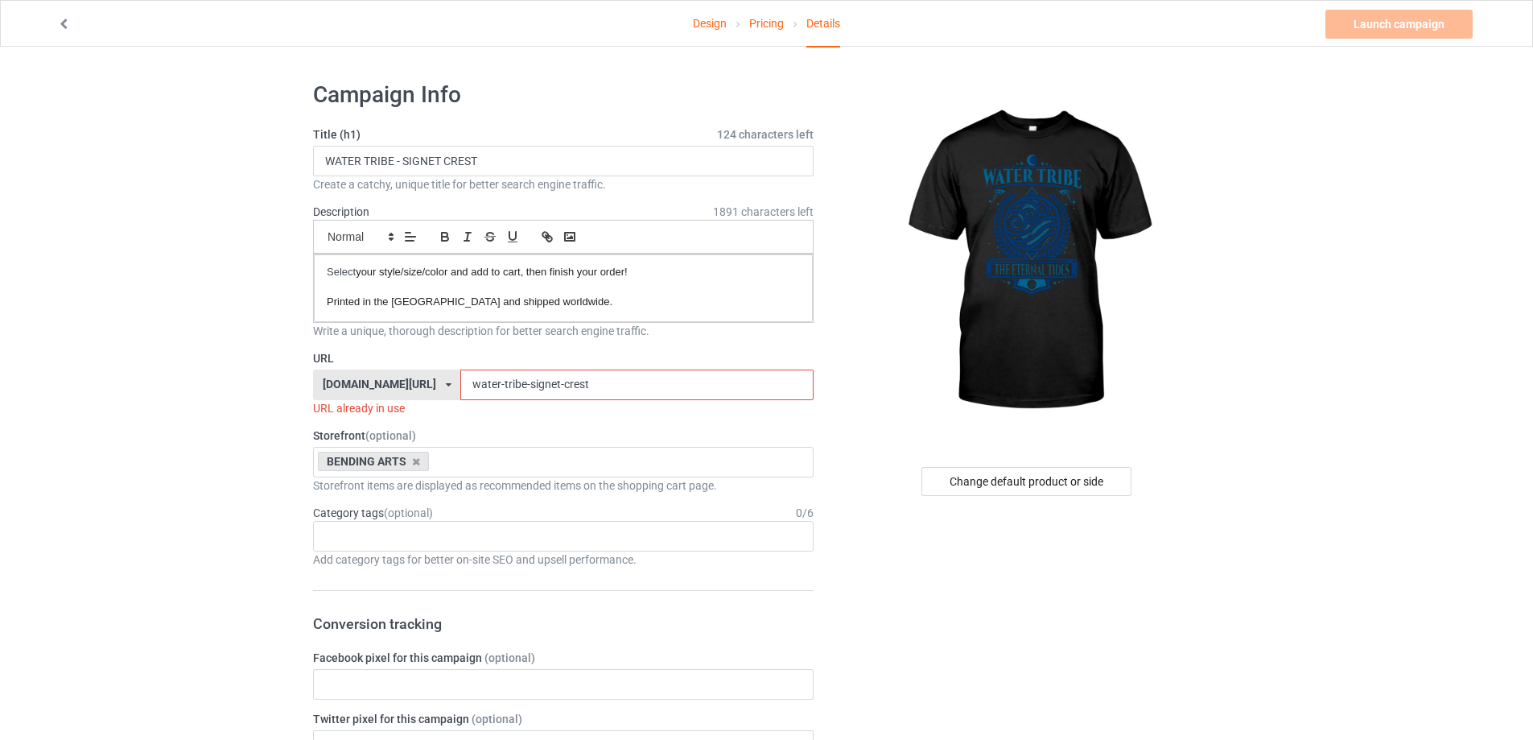
drag, startPoint x: 625, startPoint y: 384, endPoint x: 517, endPoint y: 387, distance: 108.7
click at [517, 387] on input "water-tribe-signet-crest" at bounding box center [636, 384] width 353 height 31
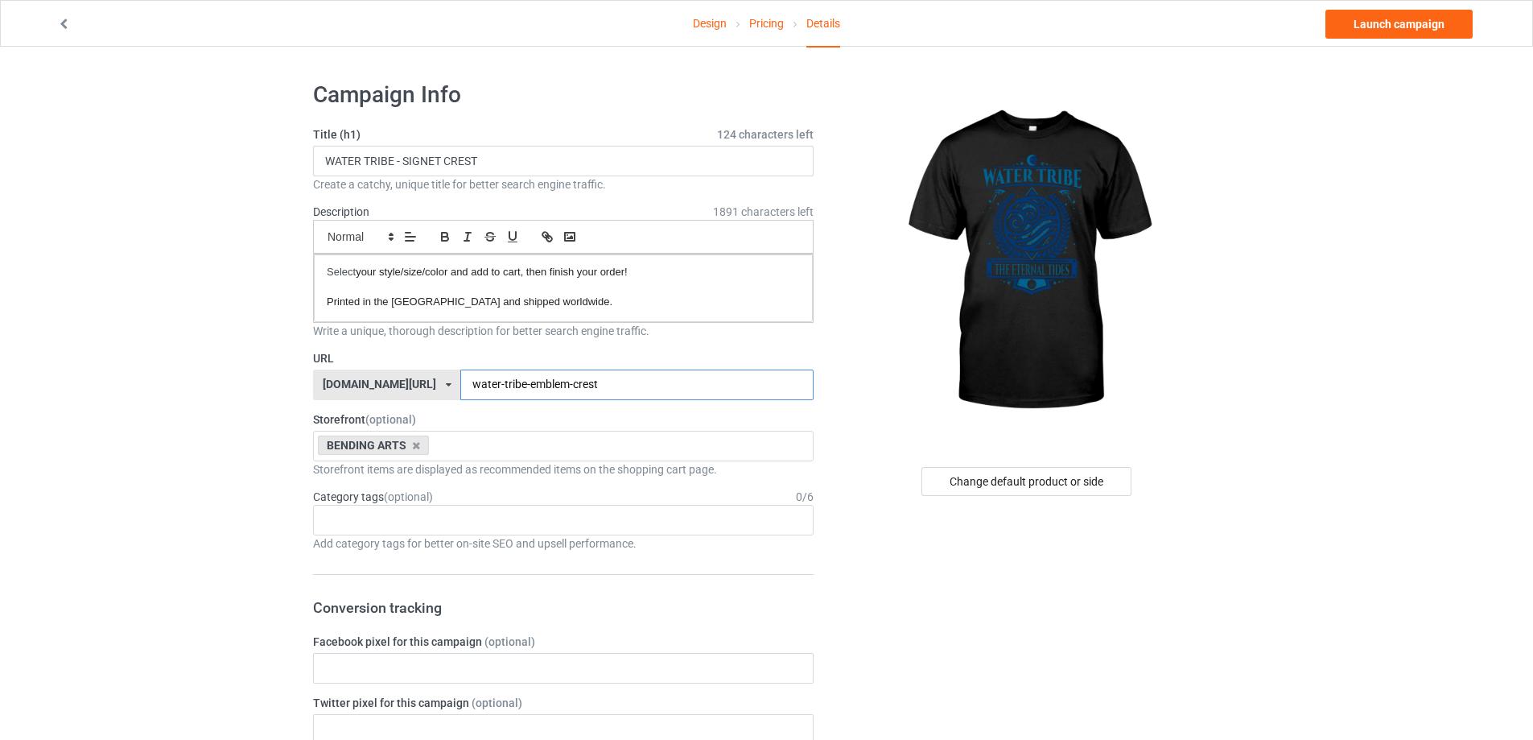
drag, startPoint x: 510, startPoint y: 384, endPoint x: 658, endPoint y: 377, distance: 149.1
click at [658, 377] on input "water-tribe-emblem-crest" at bounding box center [636, 384] width 353 height 31
type input "water-tribe-emblem-crest"
drag, startPoint x: 391, startPoint y: 160, endPoint x: 742, endPoint y: 163, distance: 351.0
click at [747, 164] on input "WATER TRIBE - SIGNET CREST" at bounding box center [563, 161] width 501 height 31
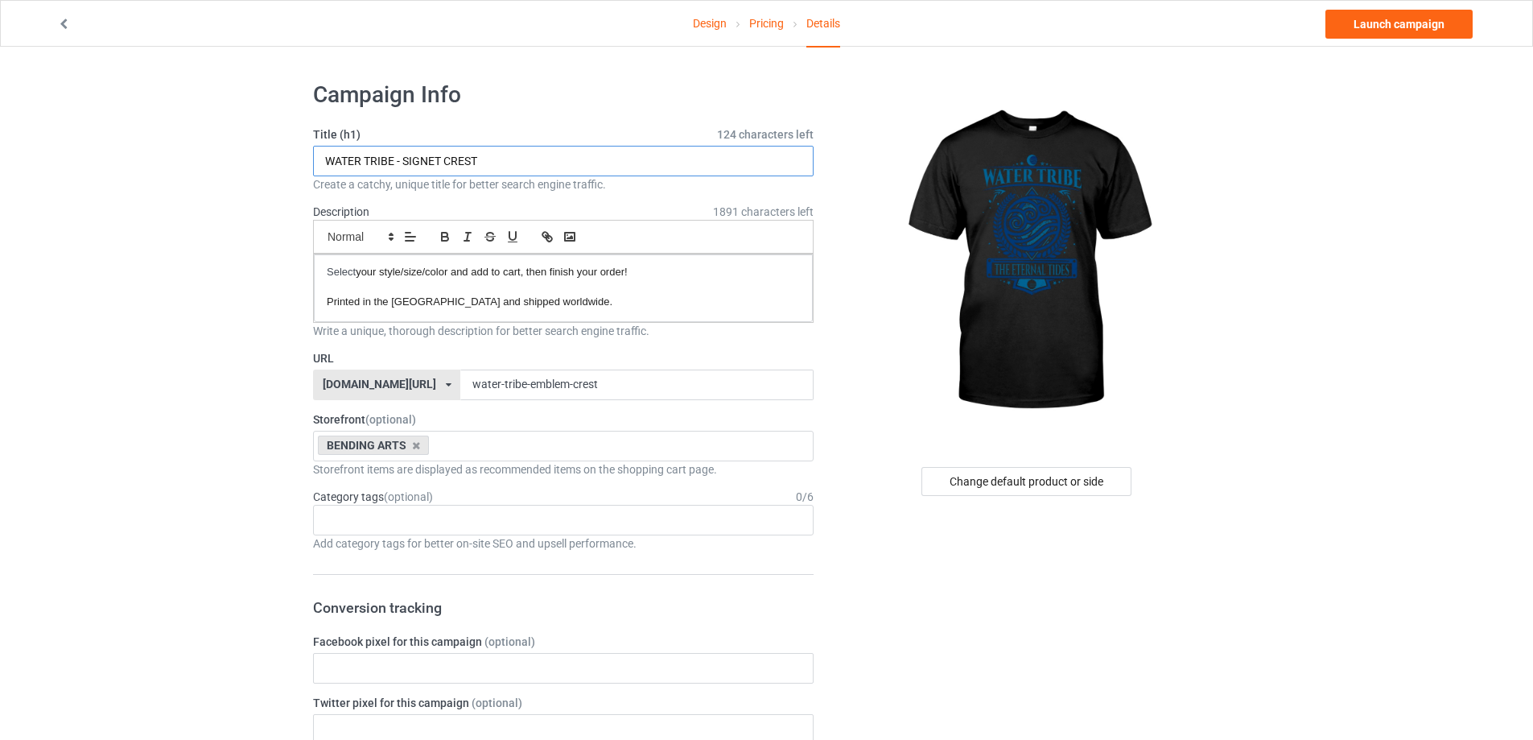
click at [502, 166] on input "WATER TRIBE - SIGNET CREST" at bounding box center [563, 161] width 501 height 31
drag, startPoint x: 394, startPoint y: 159, endPoint x: 844, endPoint y: 160, distance: 450.8
paste input "EMBLEM"
type input "WATER TRIBE - EMBLEM CREST"
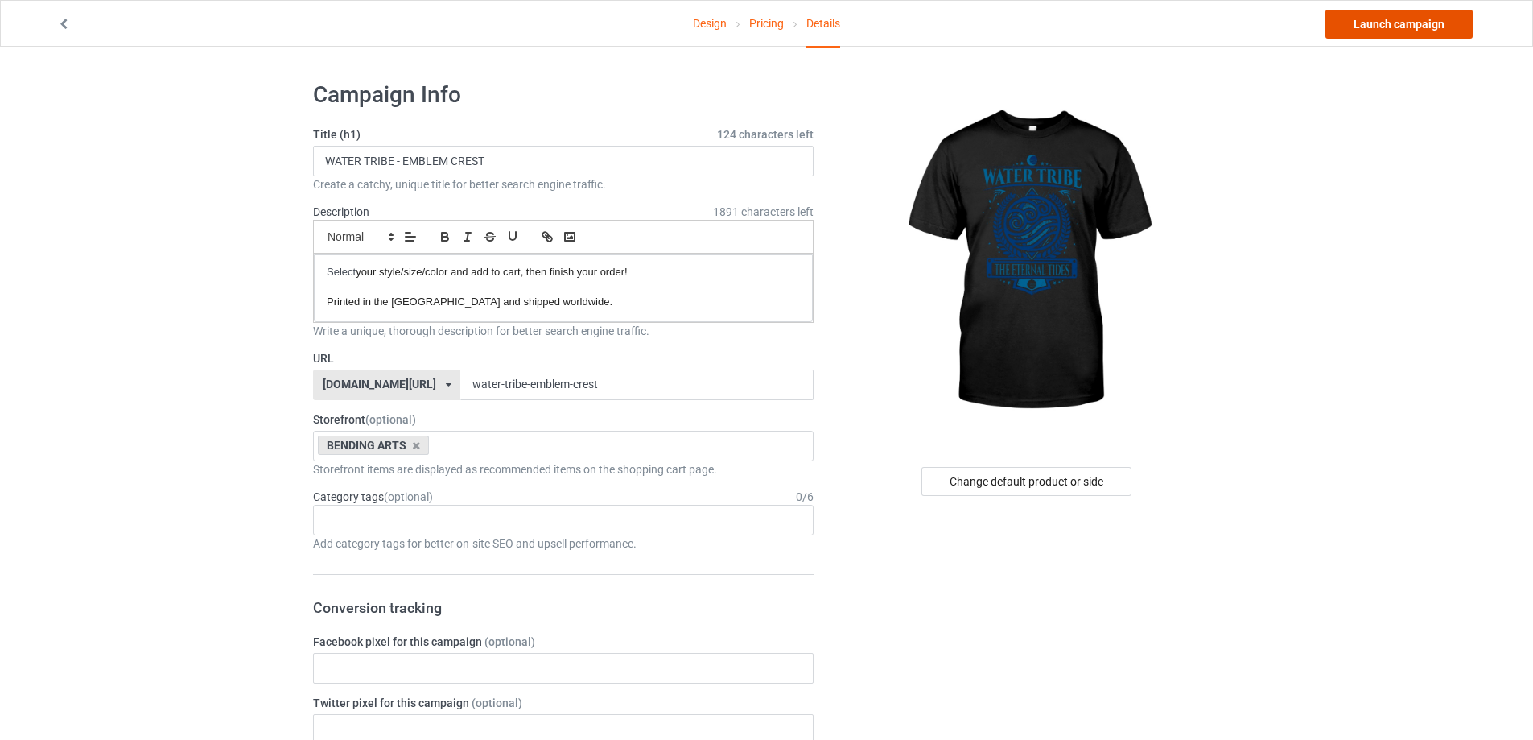
click at [1403, 19] on link "Launch campaign" at bounding box center [1399, 24] width 147 height 29
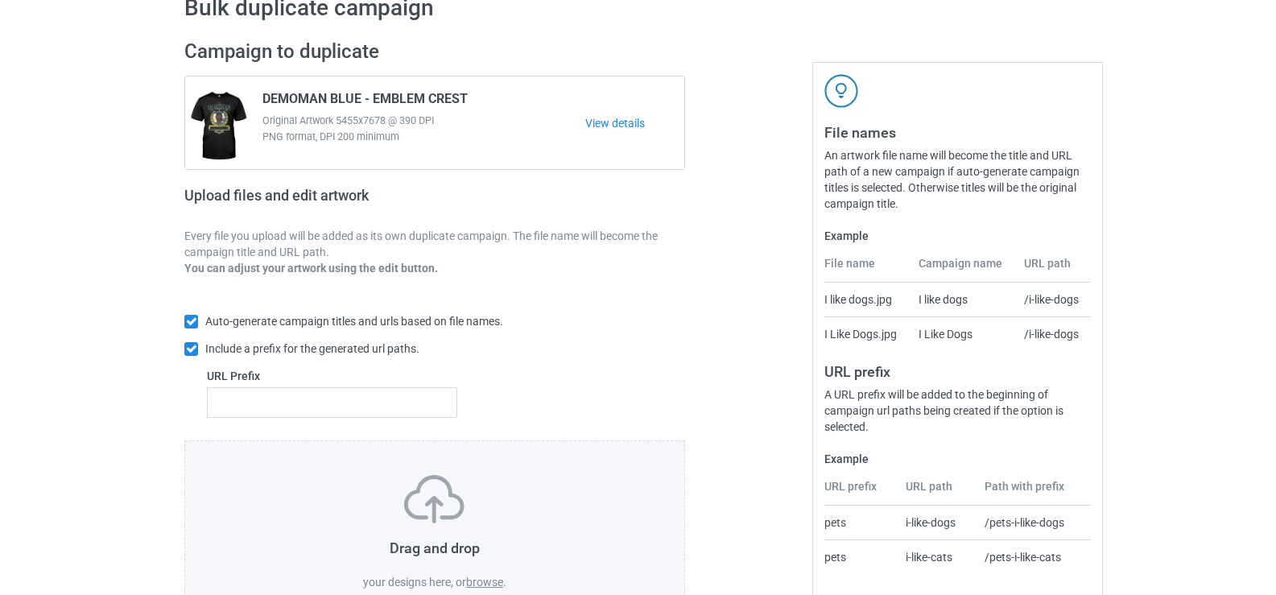
scroll to position [161, 0]
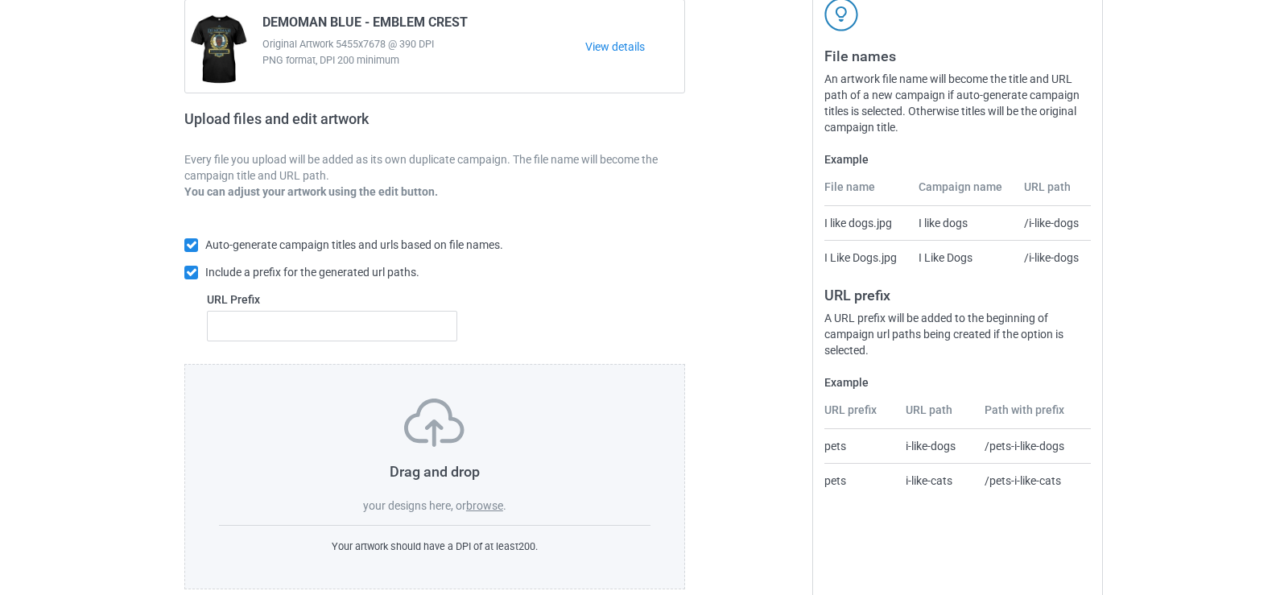
click at [491, 512] on label "browse" at bounding box center [484, 505] width 37 height 13
click at [0, 0] on input "browse" at bounding box center [0, 0] width 0 height 0
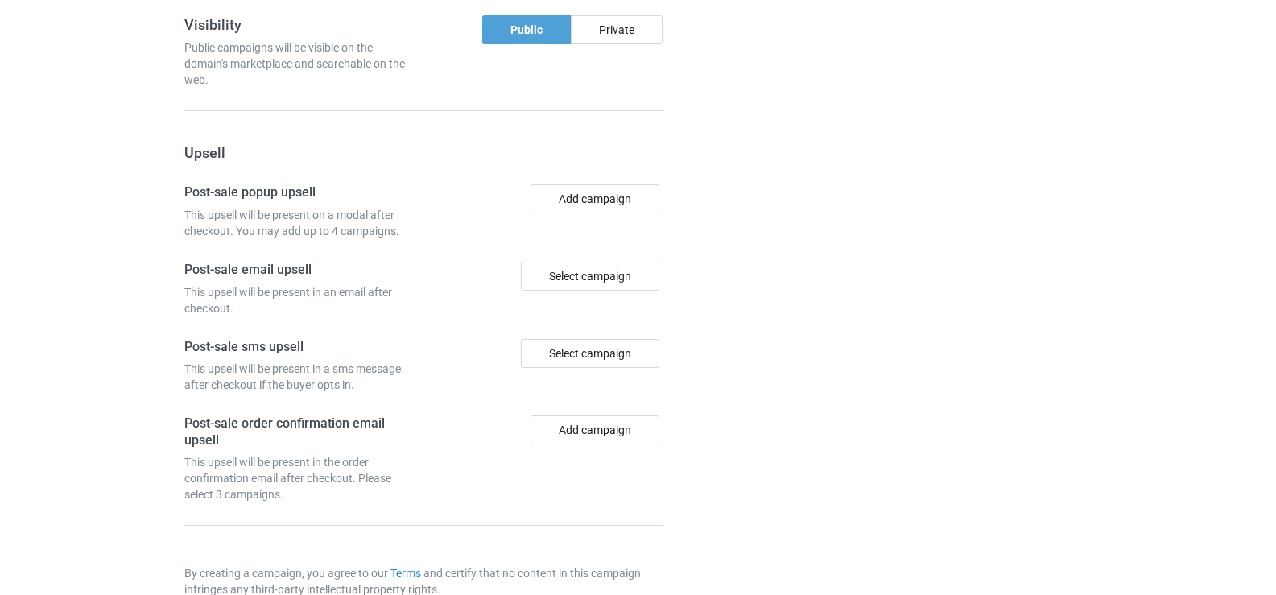
scroll to position [2898, 0]
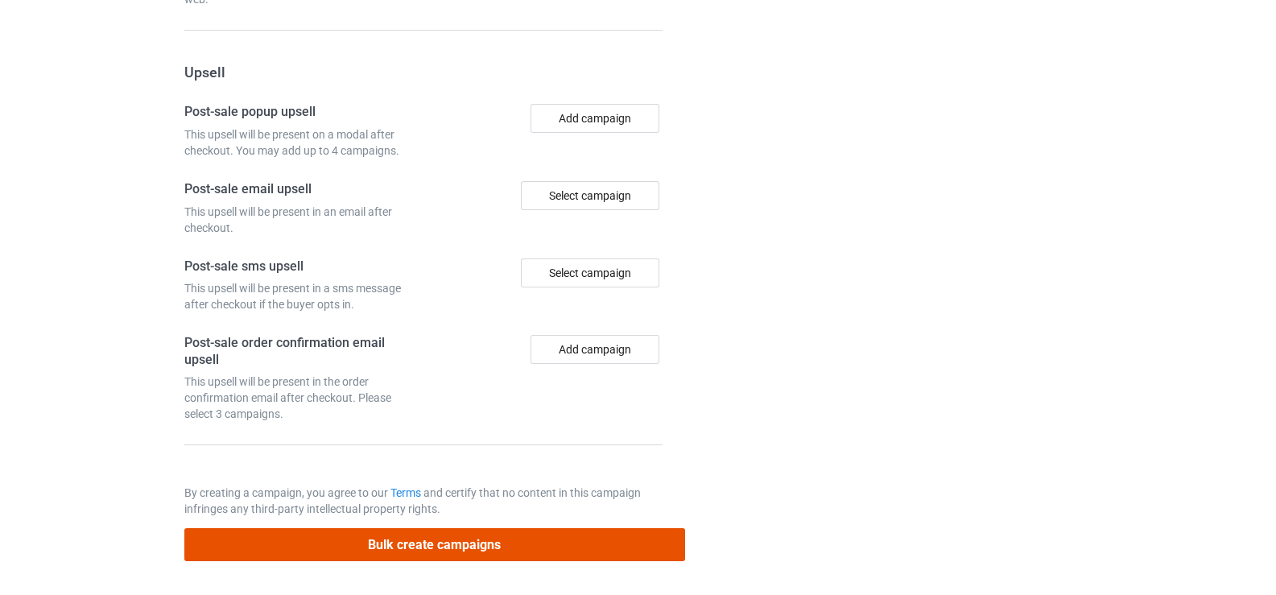
click at [449, 533] on button "Bulk create campaigns" at bounding box center [434, 544] width 501 height 33
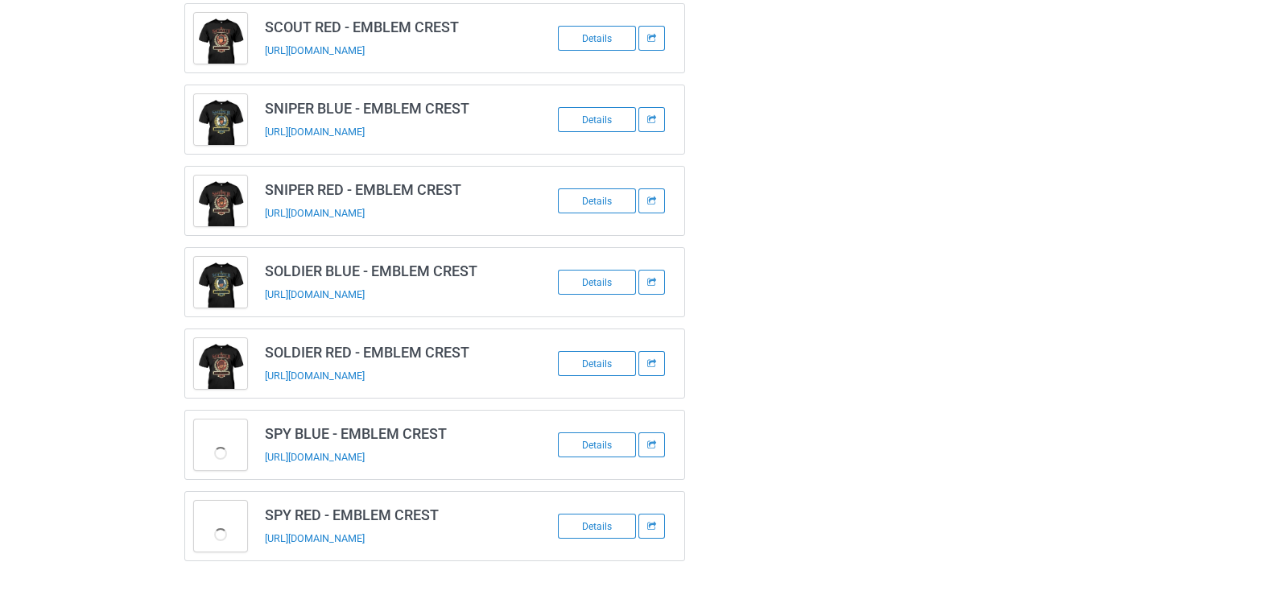
scroll to position [935, 0]
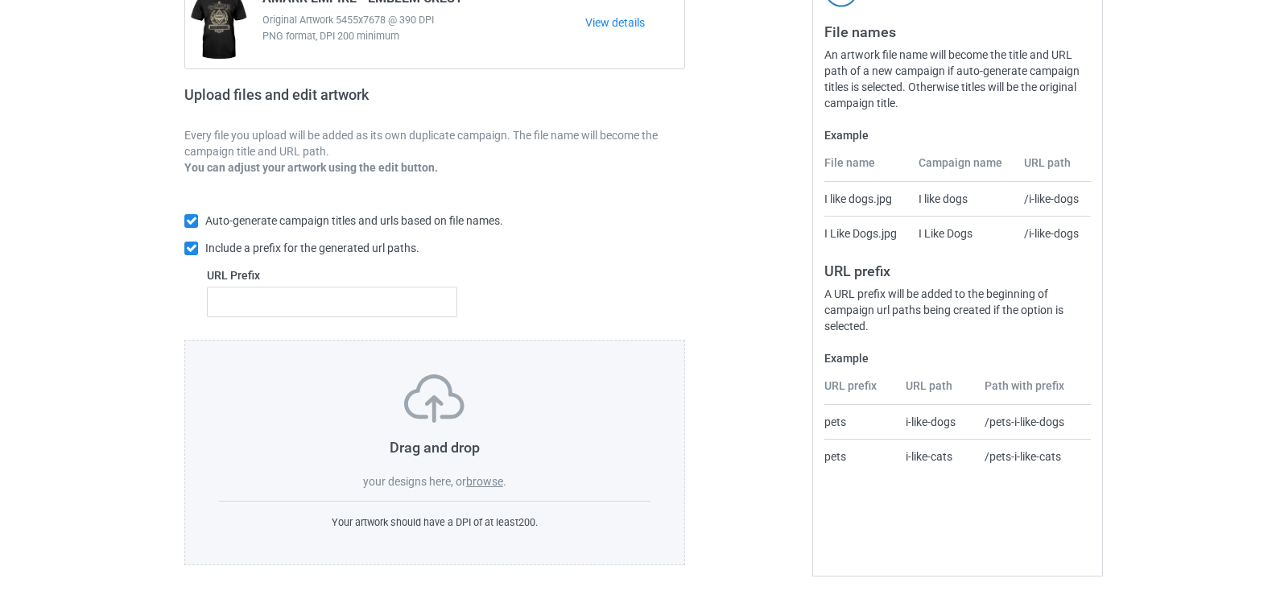
scroll to position [190, 0]
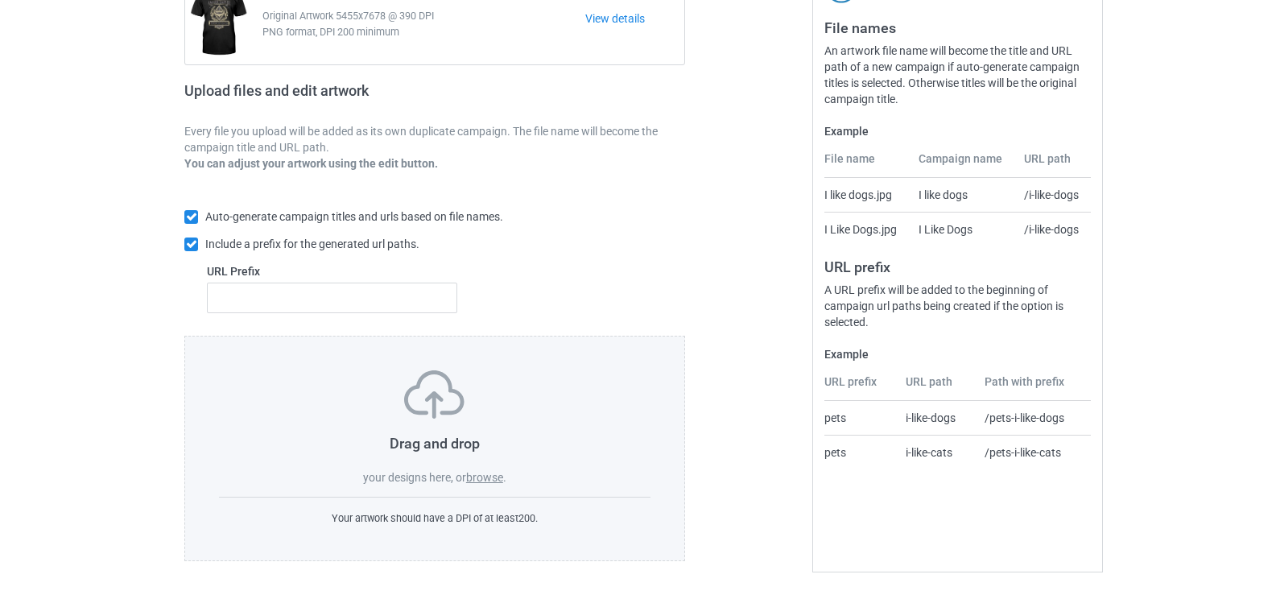
click at [485, 472] on label "browse" at bounding box center [484, 477] width 37 height 13
click at [0, 0] on input "browse" at bounding box center [0, 0] width 0 height 0
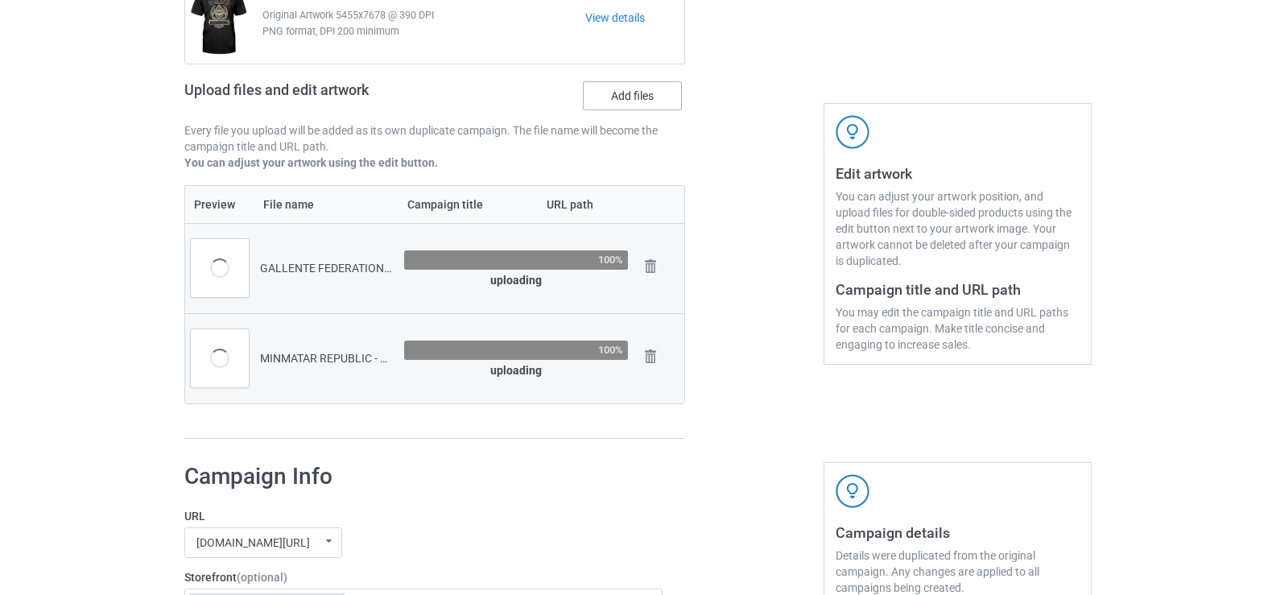
click at [613, 108] on label "Add files" at bounding box center [632, 95] width 99 height 29
click at [0, 0] on input "Add files" at bounding box center [0, 0] width 0 height 0
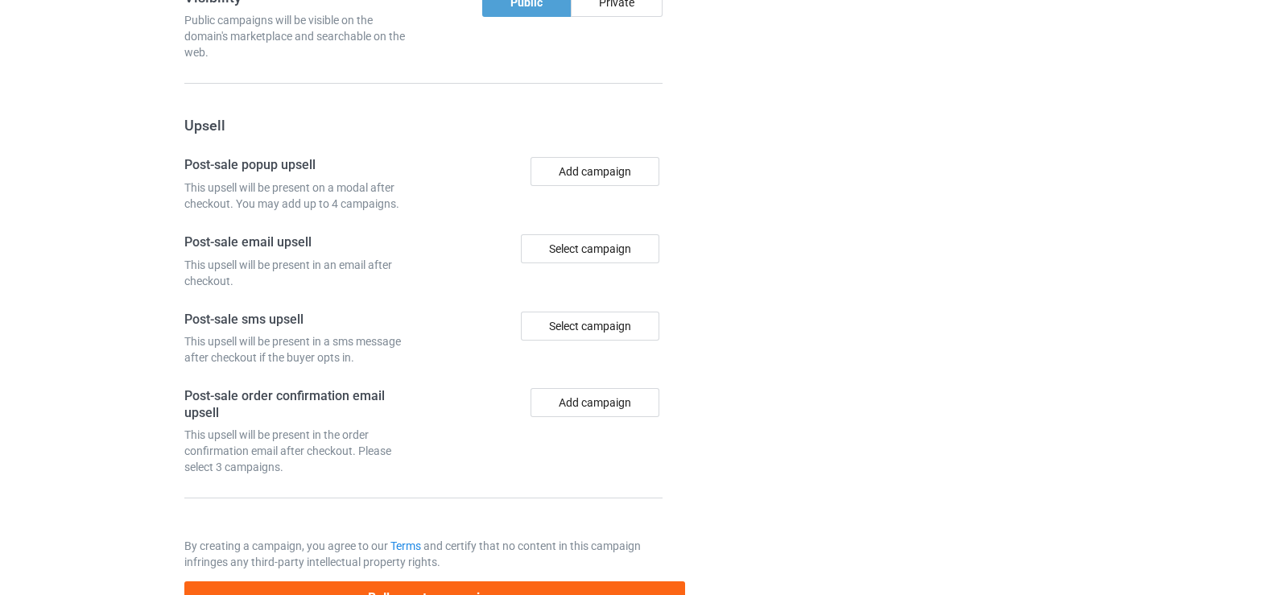
scroll to position [1636, 0]
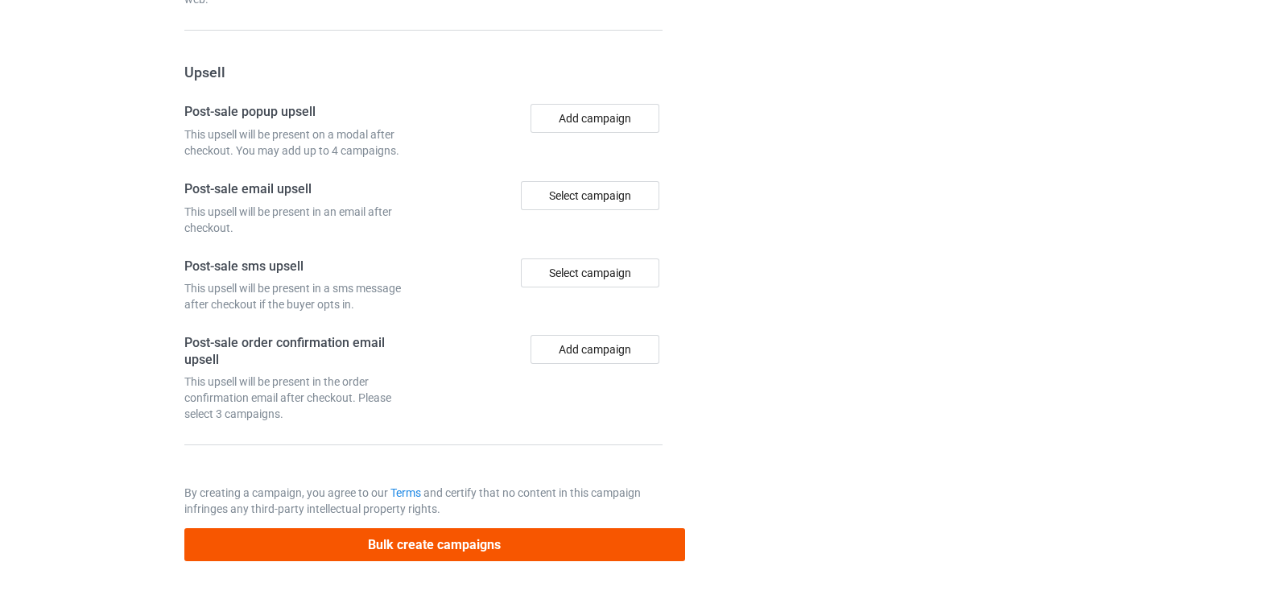
click at [403, 527] on div "Bulk create campaigns" at bounding box center [434, 539] width 501 height 44
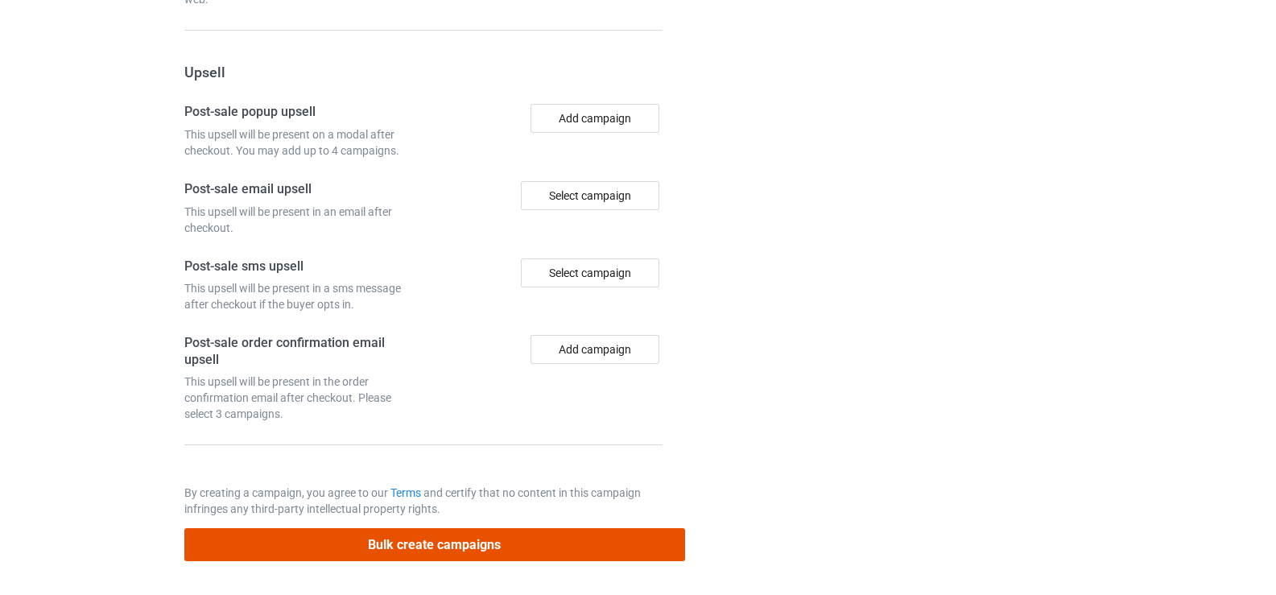
click at [415, 532] on button "Bulk create campaigns" at bounding box center [434, 544] width 501 height 33
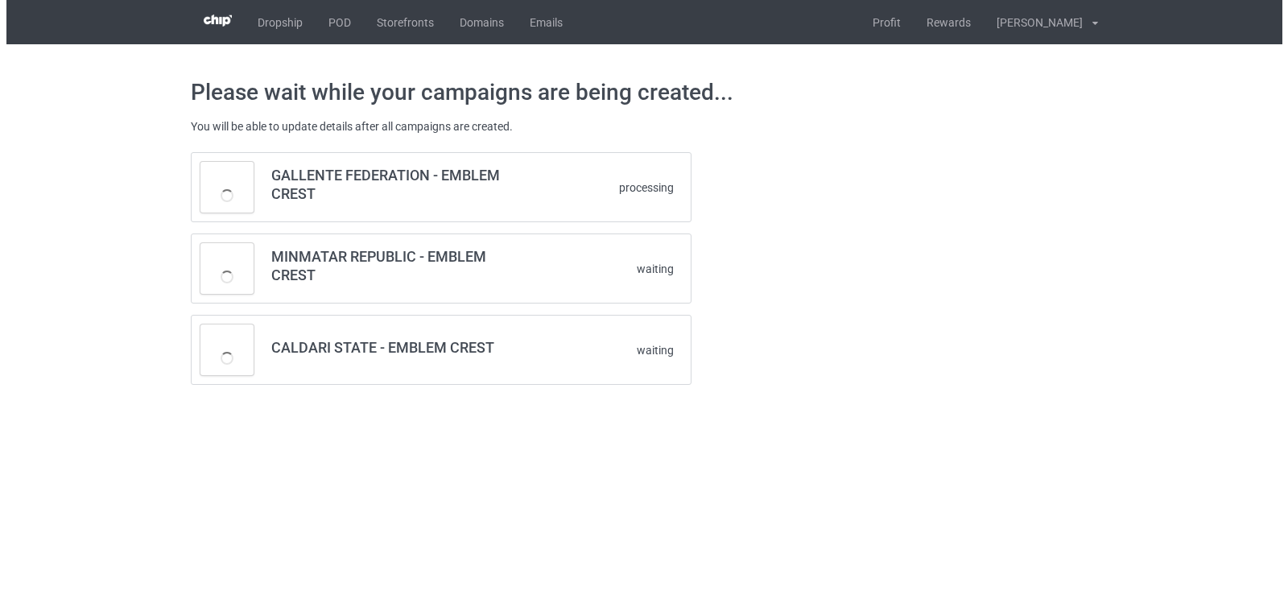
scroll to position [0, 0]
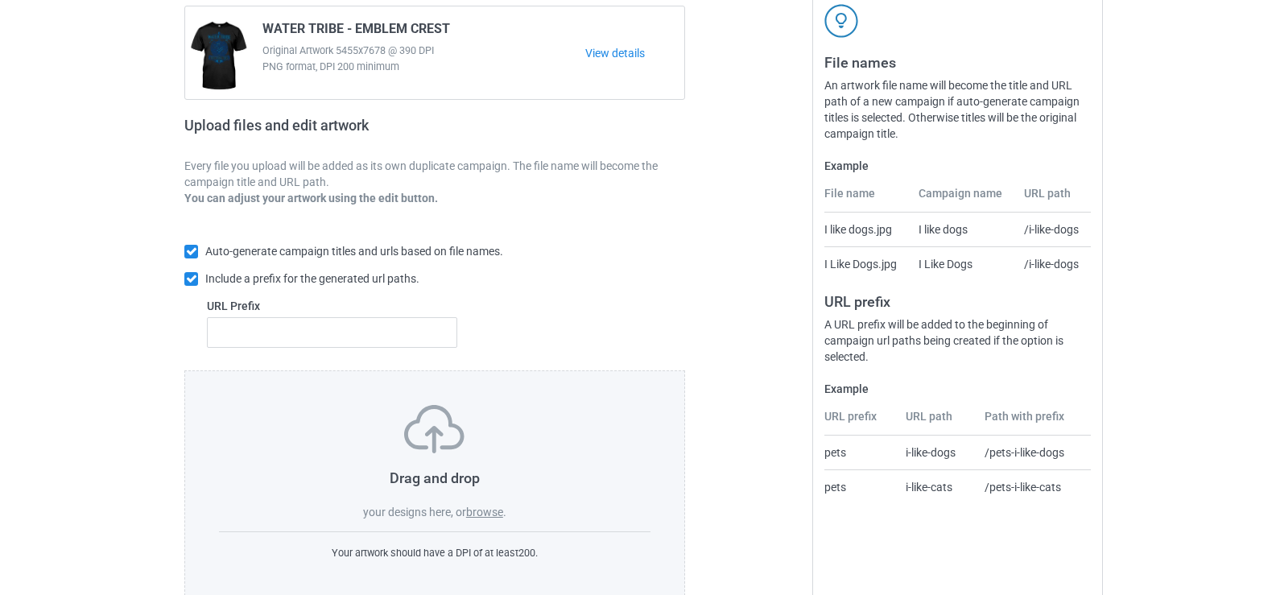
scroll to position [161, 0]
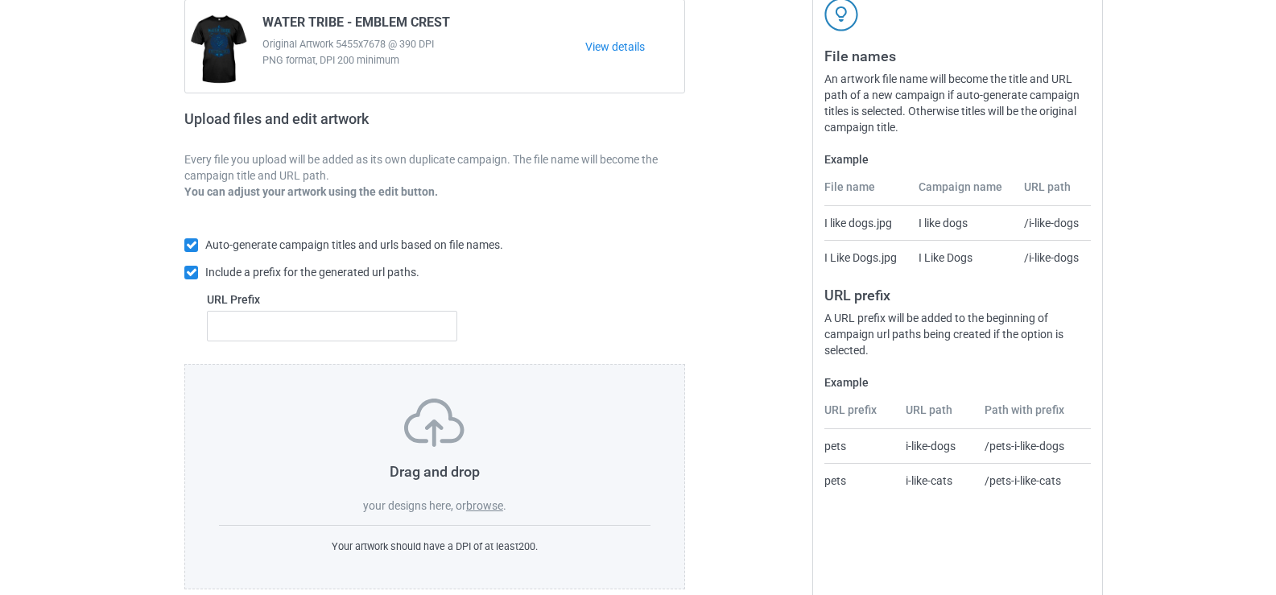
click at [495, 508] on label "browse" at bounding box center [484, 505] width 37 height 13
click at [0, 0] on input "browse" at bounding box center [0, 0] width 0 height 0
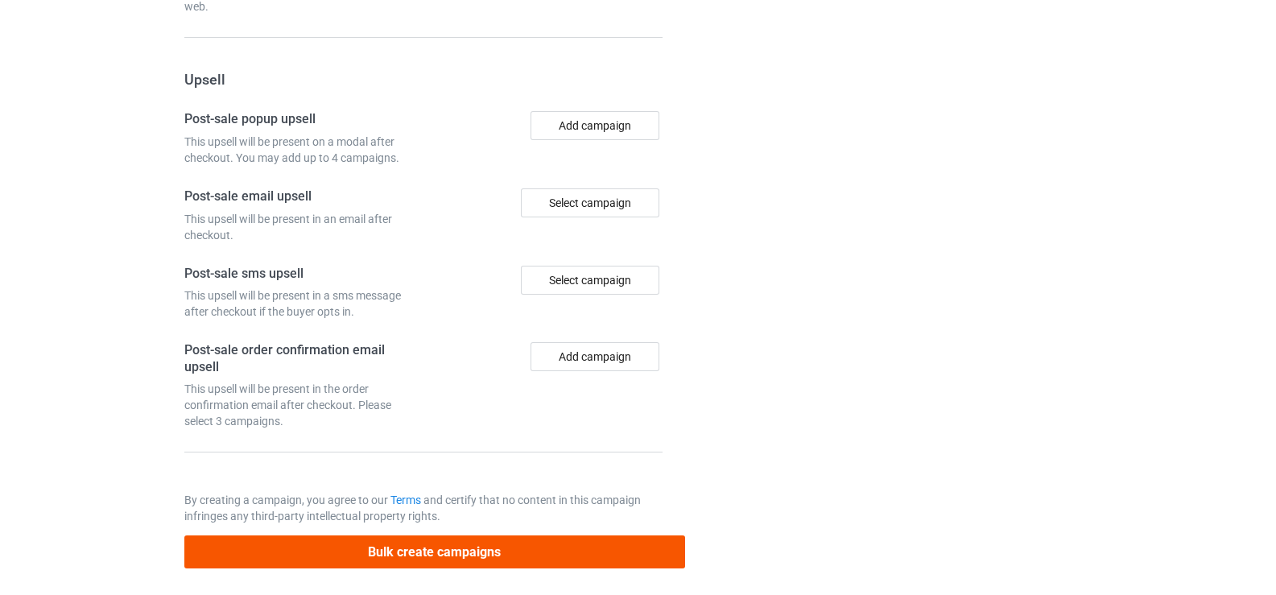
scroll to position [1636, 0]
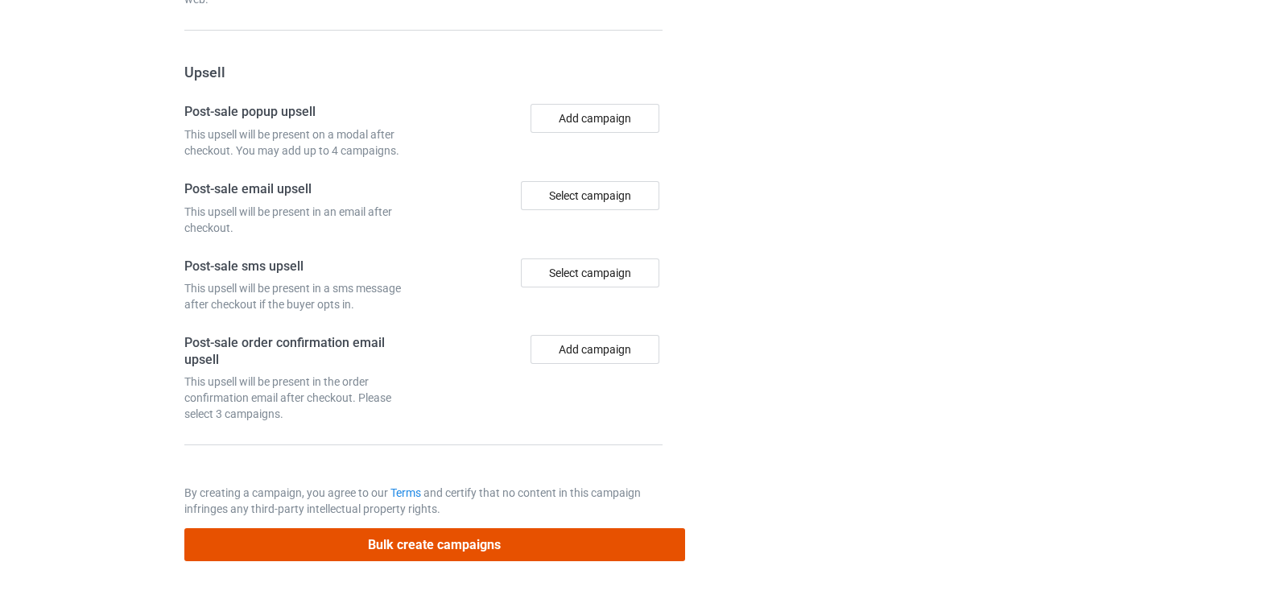
click at [591, 534] on button "Bulk create campaigns" at bounding box center [434, 544] width 501 height 33
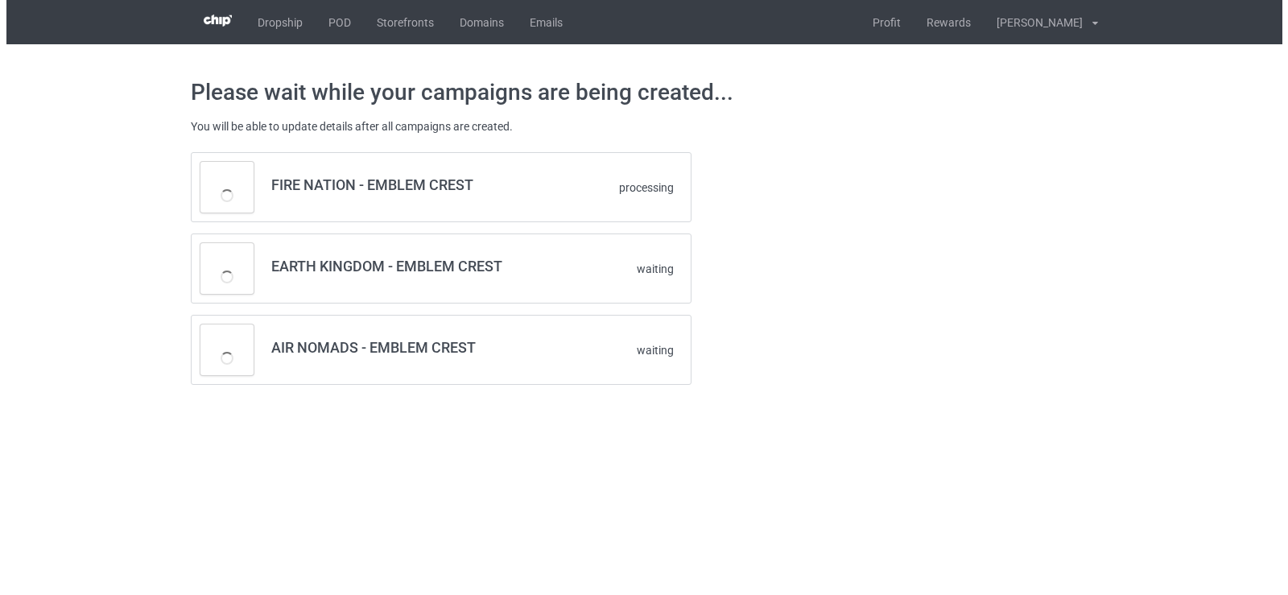
scroll to position [0, 0]
